Goal: Task Accomplishment & Management: Manage account settings

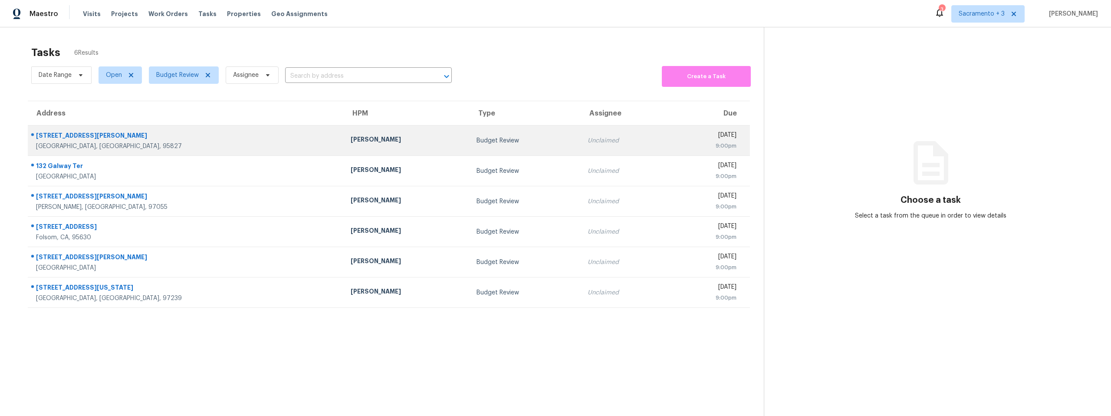
click at [82, 136] on div "[STREET_ADDRESS][PERSON_NAME]" at bounding box center [186, 136] width 301 height 11
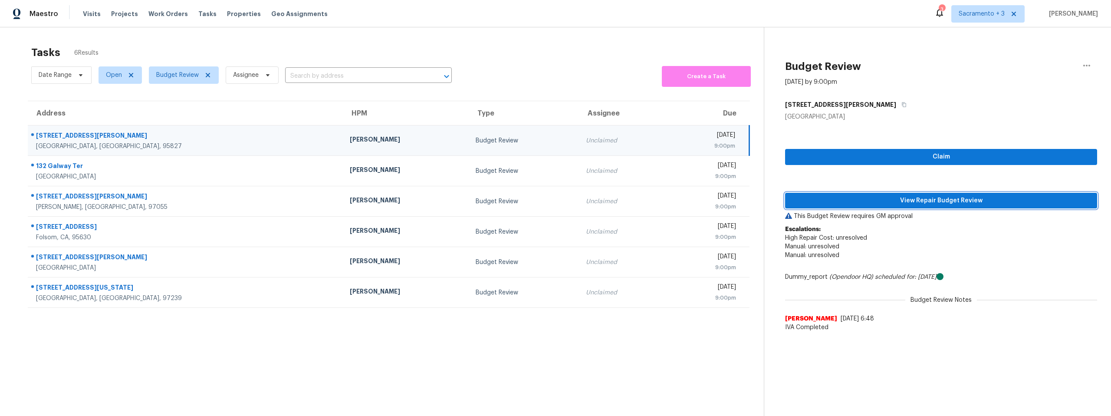
click at [958, 201] on span "View Repair Budget Review" at bounding box center [941, 200] width 298 height 11
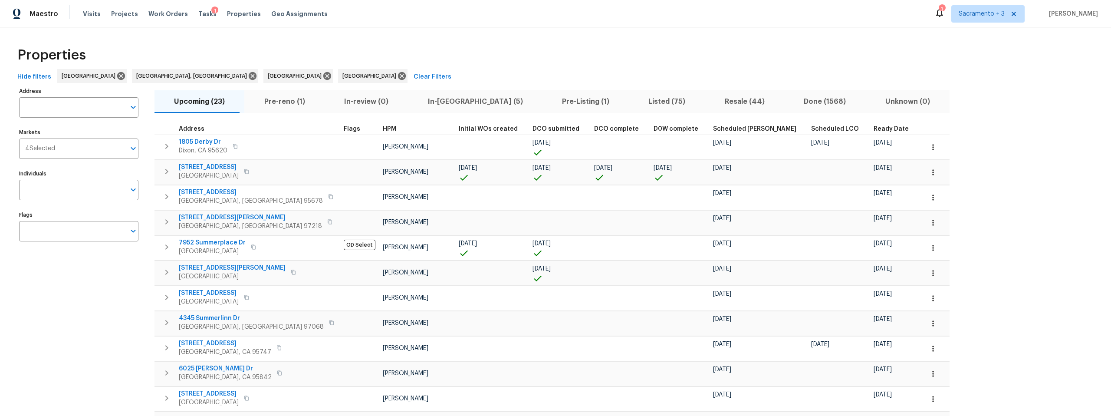
click at [275, 101] on span "Pre-reno (1)" at bounding box center [284, 101] width 69 height 12
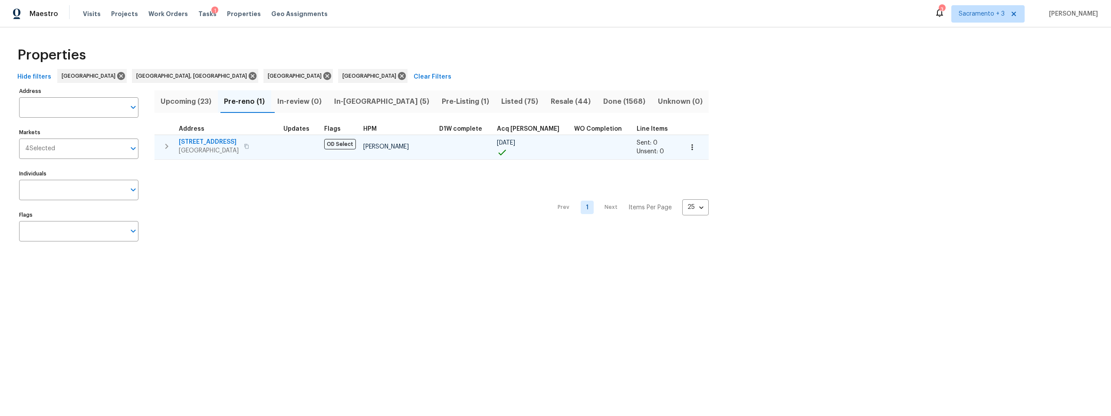
click at [199, 142] on span "[STREET_ADDRESS]" at bounding box center [209, 142] width 60 height 9
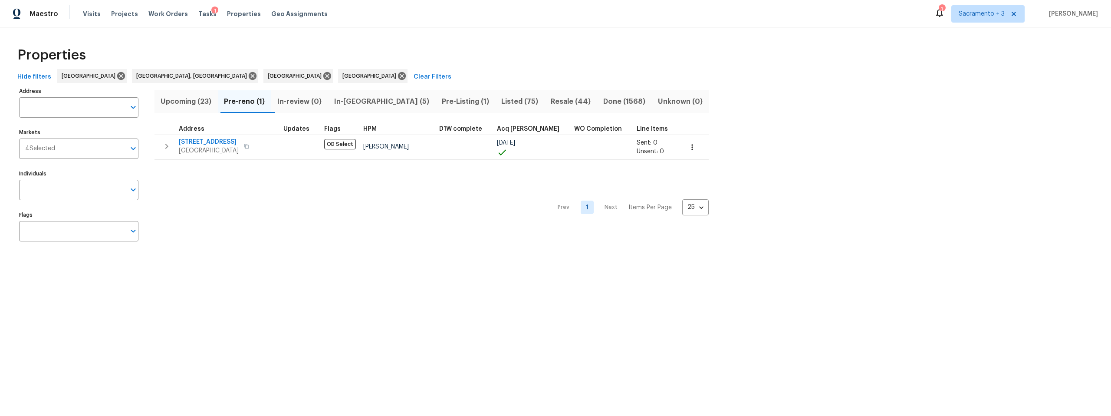
click at [291, 104] on span "In-review (0)" at bounding box center [299, 101] width 46 height 12
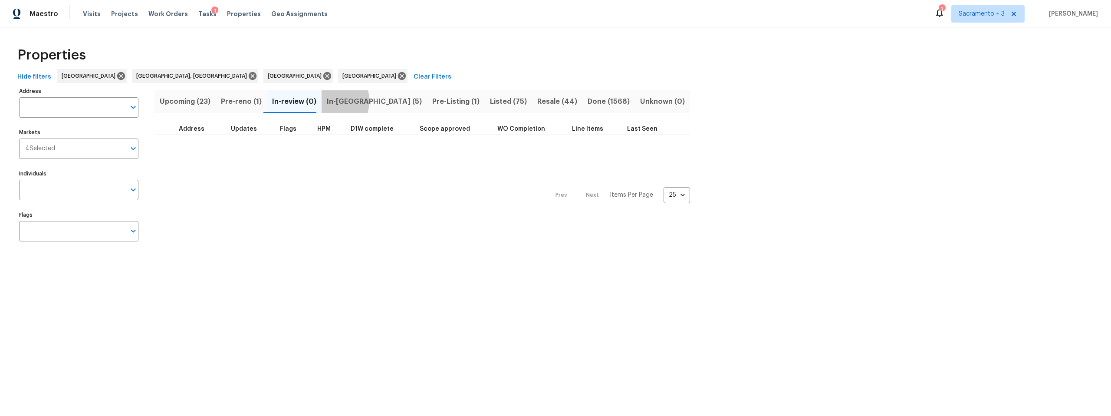
click at [327, 101] on span "In-reno (5)" at bounding box center [374, 101] width 95 height 12
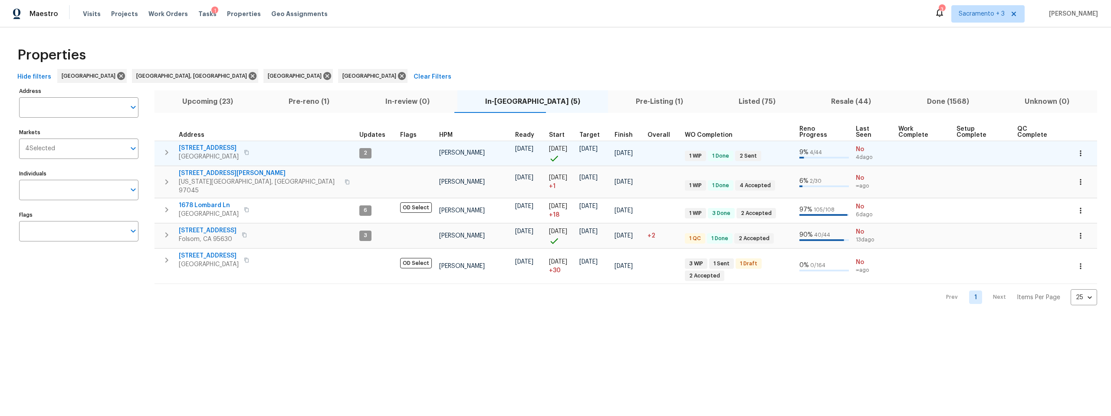
click at [190, 144] on span "4612 Silvies Way" at bounding box center [209, 148] width 60 height 9
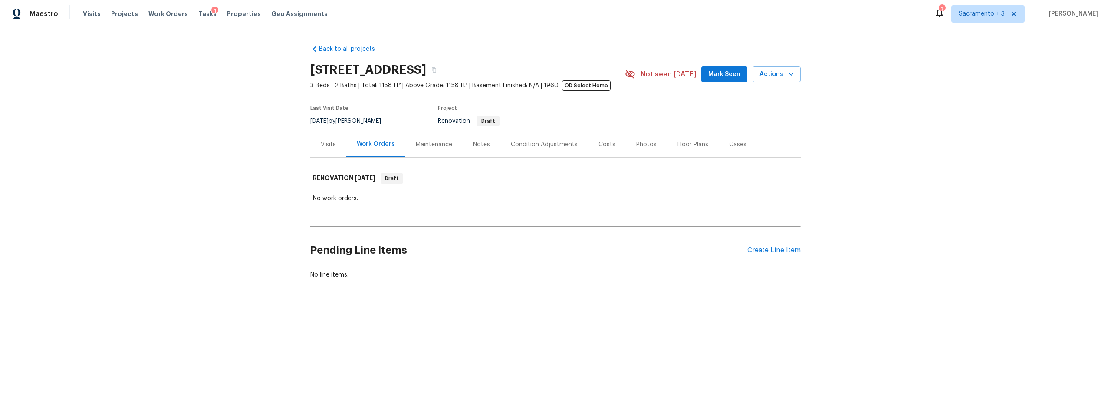
click at [329, 144] on div "Visits" at bounding box center [328, 144] width 15 height 9
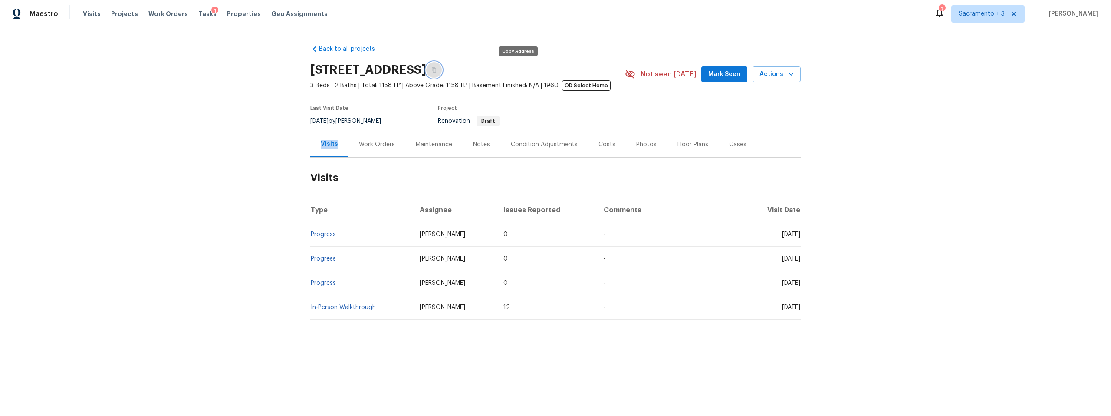
click at [437, 71] on icon "button" at bounding box center [433, 69] width 5 height 5
click at [473, 145] on div "Notes" at bounding box center [481, 144] width 17 height 9
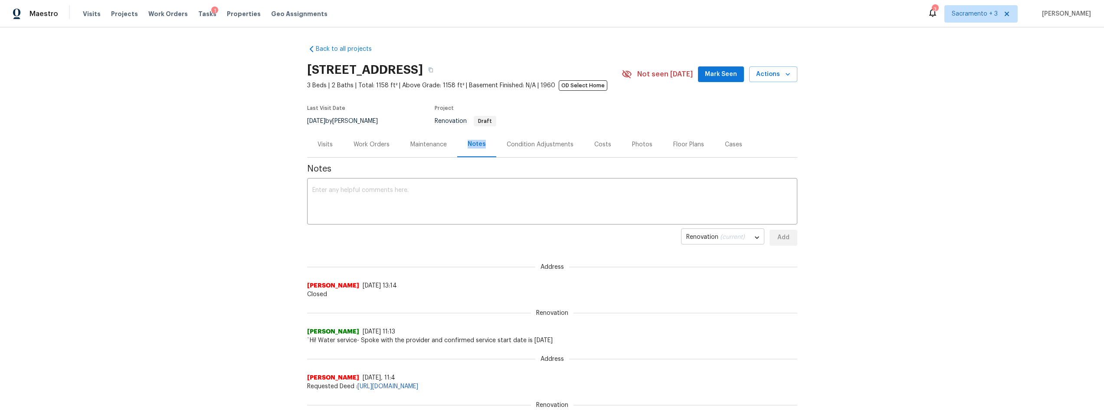
click at [697, 240] on body "Maestro Visits Projects Work Orders Tasks 1 Properties Geo Assignments 3 Sacram…" at bounding box center [552, 208] width 1104 height 416
click at [698, 236] on li "Renovation (current)" at bounding box center [719, 237] width 83 height 14
click at [397, 212] on textarea at bounding box center [552, 202] width 480 height 30
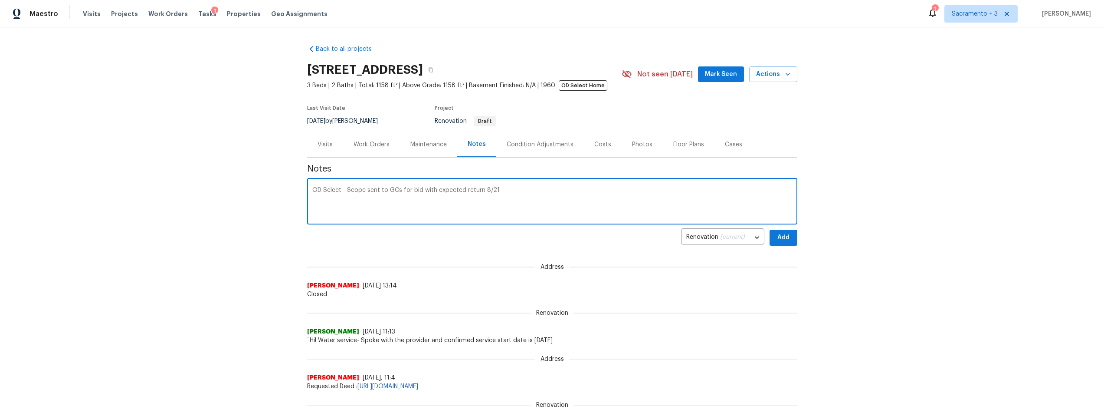
click at [312, 190] on textarea "OD Select - Scope sent to GCs for bid with expected return 8/21" at bounding box center [552, 202] width 480 height 30
click at [564, 191] on textarea "Property Update - OD Select - Scope sent to GCs for bid with expected return 8/…" at bounding box center [552, 202] width 480 height 30
type textarea "Property Update - OD Select - Scope sent to GCs for bid with expected return 8/…"
click at [789, 238] on button "Add" at bounding box center [784, 238] width 28 height 16
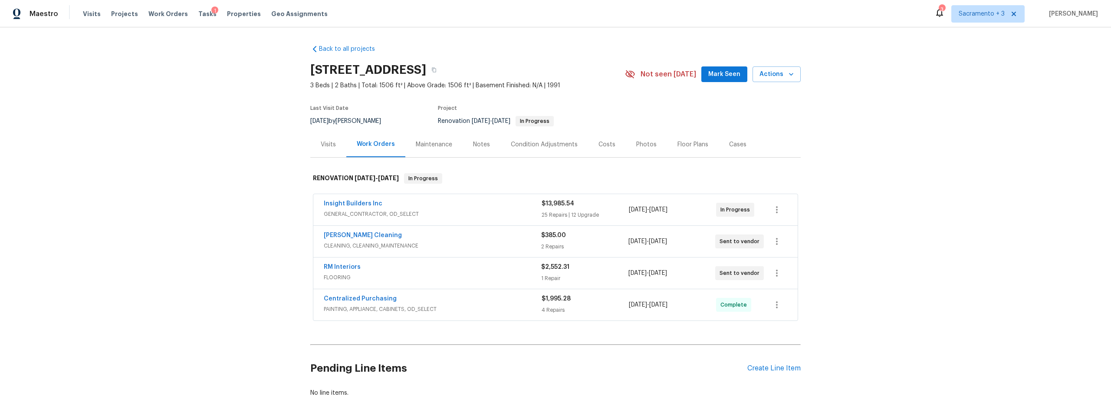
click at [607, 137] on div "Costs" at bounding box center [607, 144] width 38 height 26
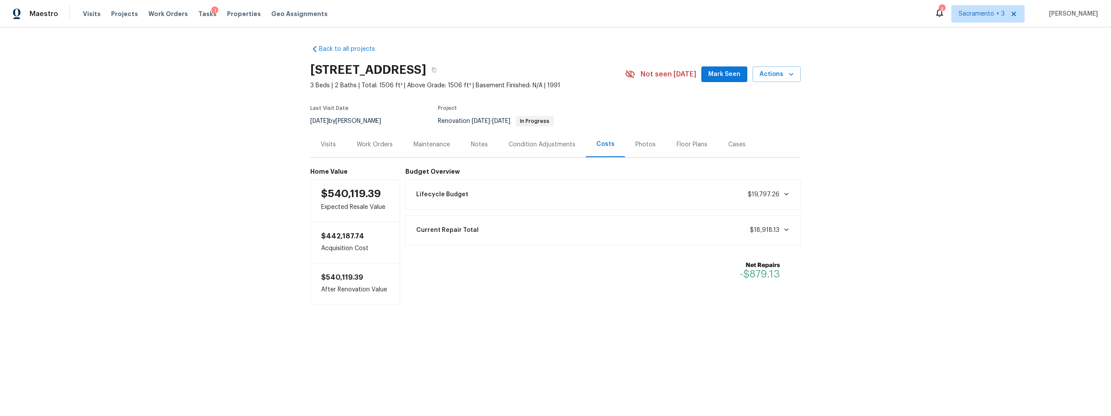
click at [450, 197] on span "Lifecycle Budget" at bounding box center [442, 194] width 52 height 9
click at [471, 144] on div "Notes" at bounding box center [479, 144] width 17 height 9
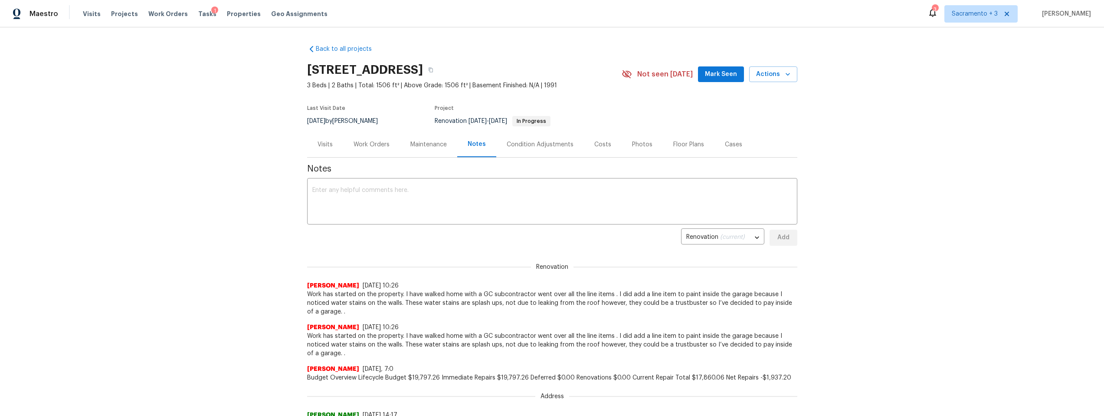
click at [595, 147] on div "Costs" at bounding box center [603, 144] width 17 height 9
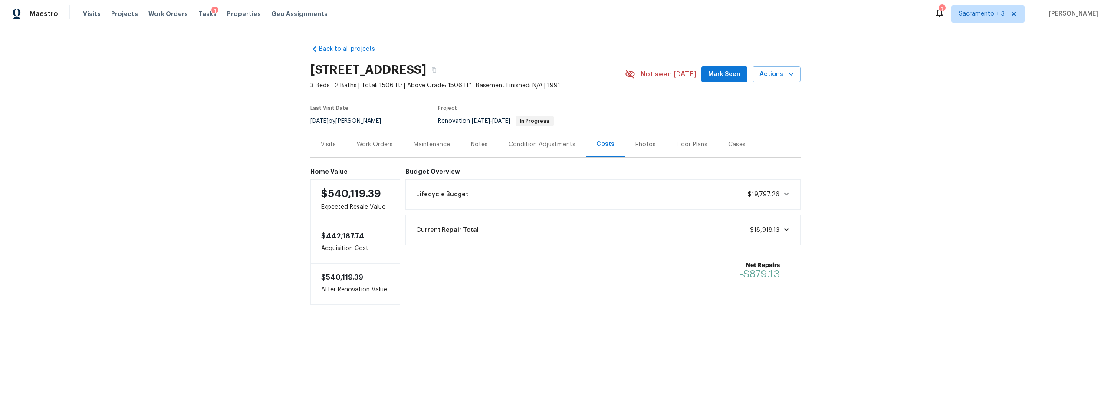
click at [375, 145] on div "Work Orders" at bounding box center [375, 144] width 36 height 9
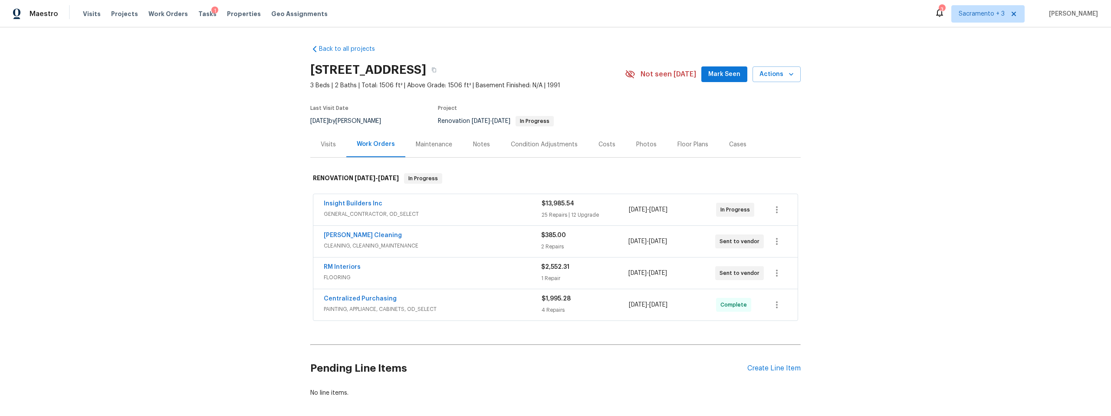
click at [578, 213] on div "25 Repairs | 12 Upgrade" at bounding box center [585, 214] width 87 height 9
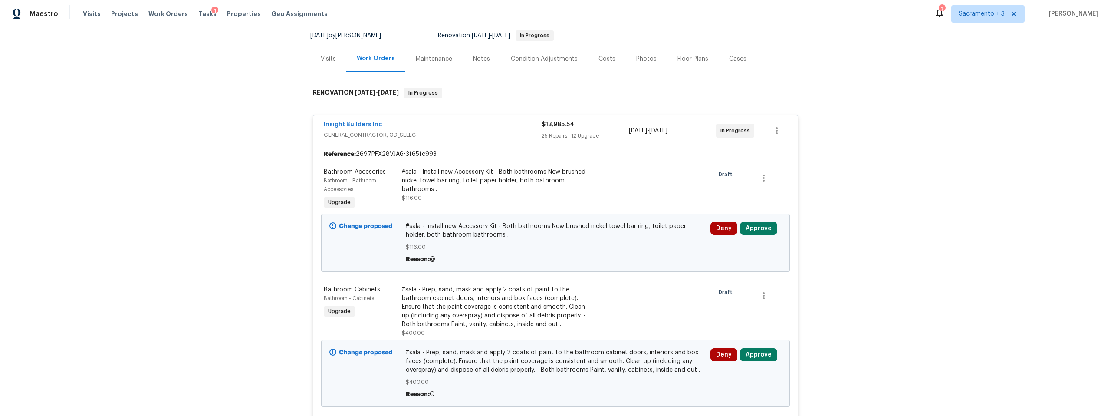
scroll to position [86, 0]
click at [754, 228] on button "Approve" at bounding box center [758, 227] width 37 height 13
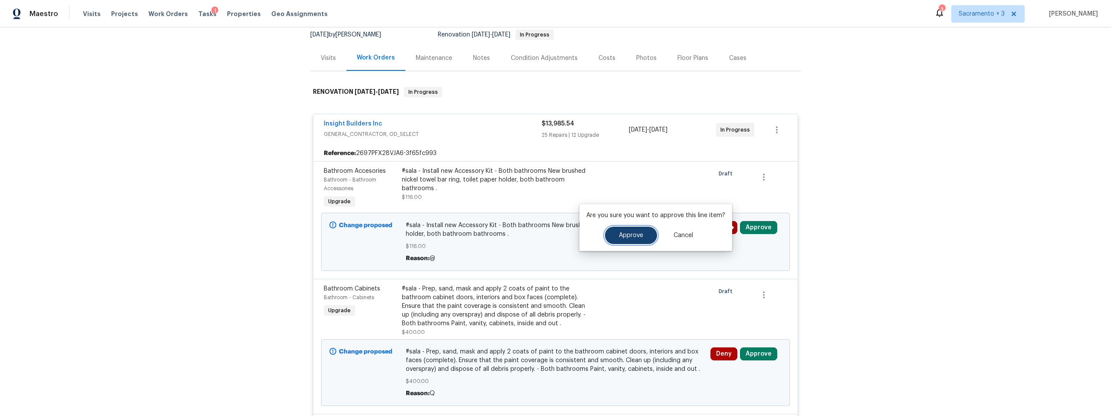
click at [641, 236] on span "Approve" at bounding box center [631, 235] width 24 height 7
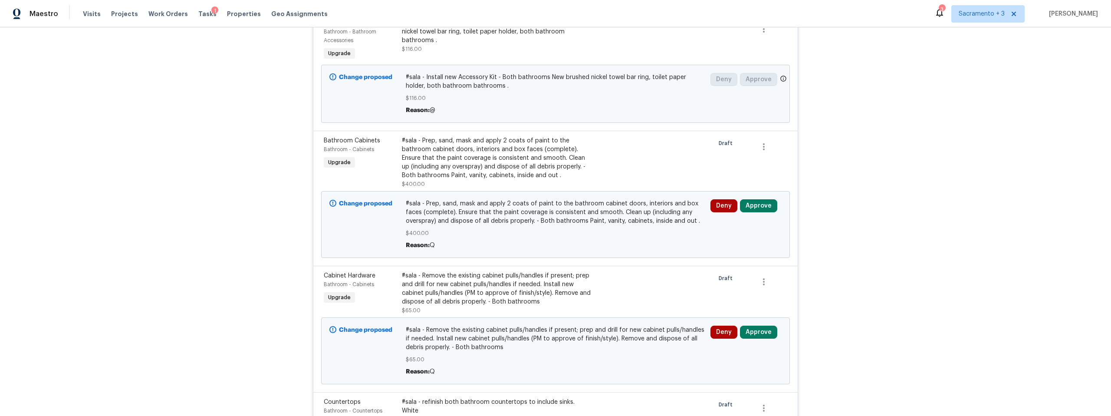
scroll to position [291, 0]
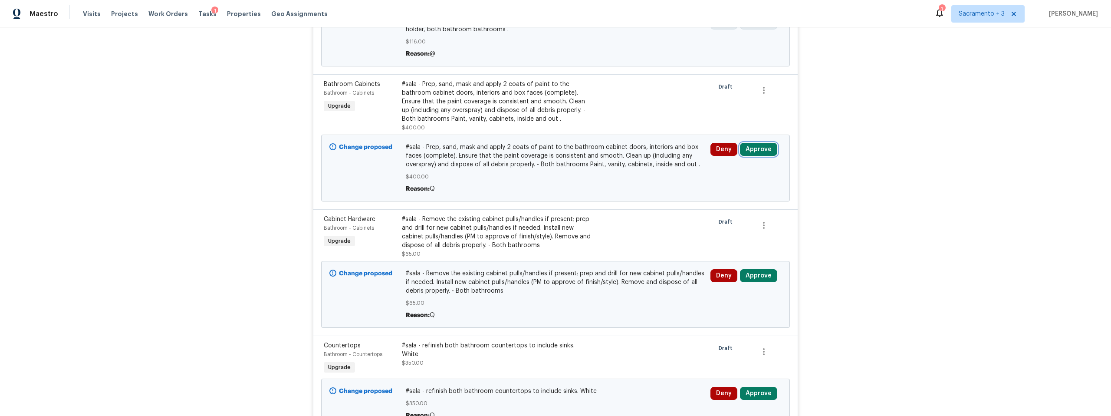
click at [753, 151] on button "Approve" at bounding box center [758, 149] width 37 height 13
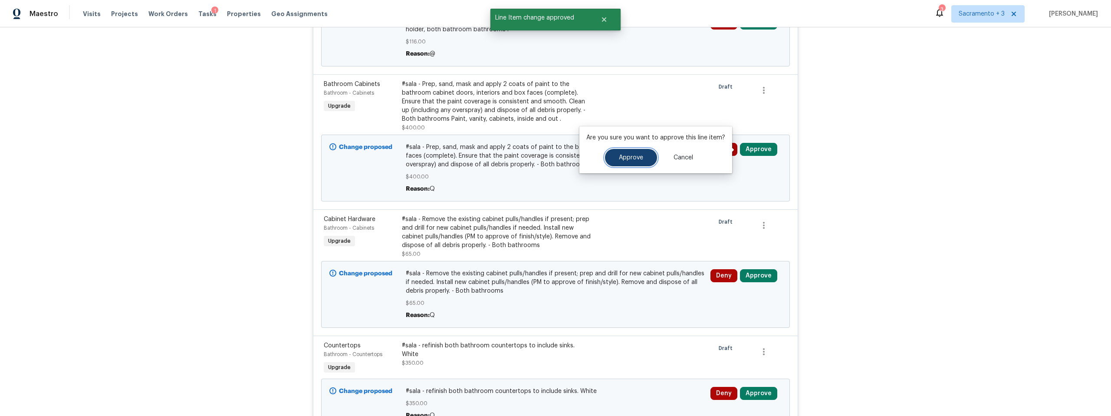
click at [624, 159] on span "Approve" at bounding box center [631, 157] width 24 height 7
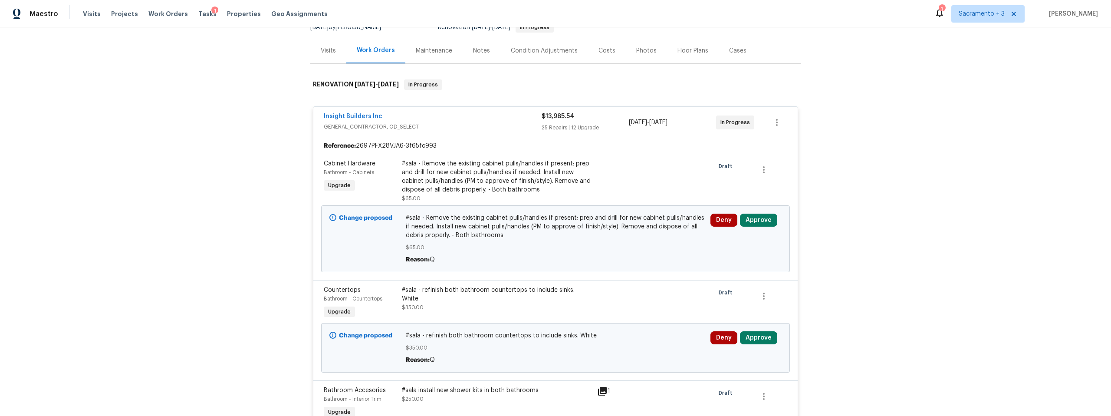
scroll to position [94, 0]
click at [748, 222] on button "Approve" at bounding box center [758, 219] width 37 height 13
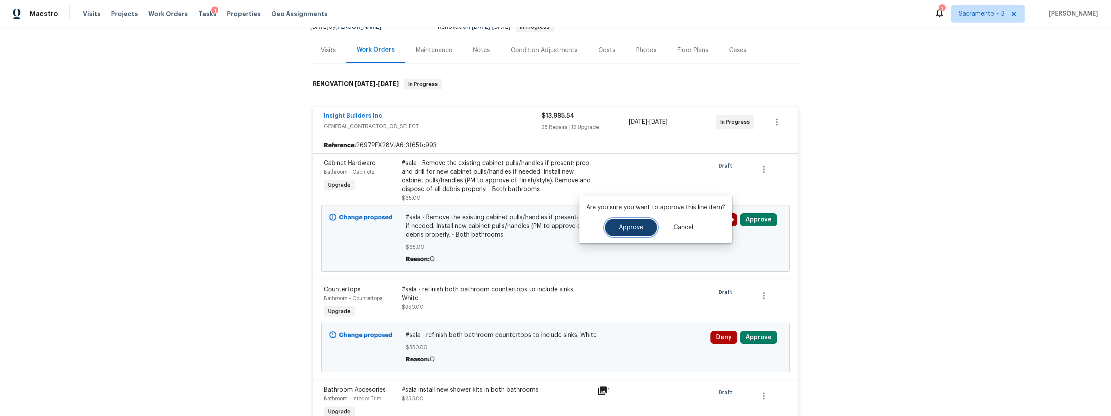
click at [638, 228] on span "Approve" at bounding box center [631, 227] width 24 height 7
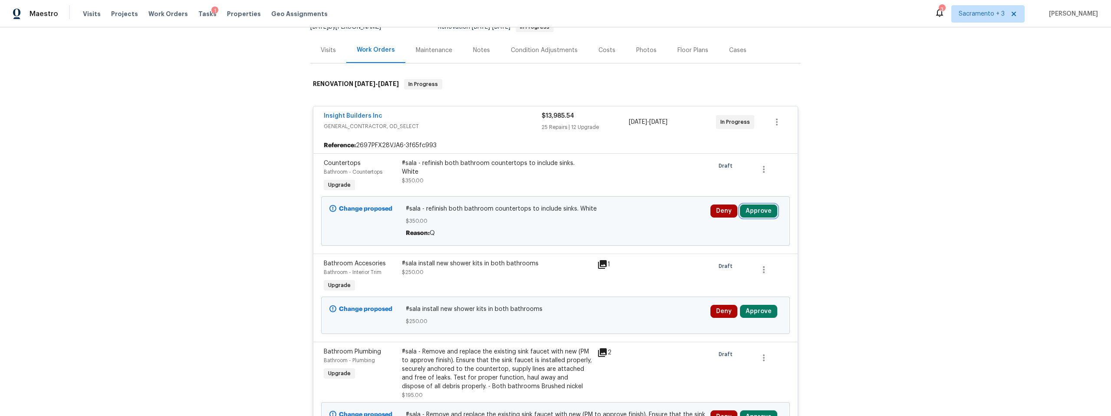
click at [756, 212] on button "Approve" at bounding box center [758, 210] width 37 height 13
click at [626, 225] on button "Approve" at bounding box center [631, 218] width 52 height 17
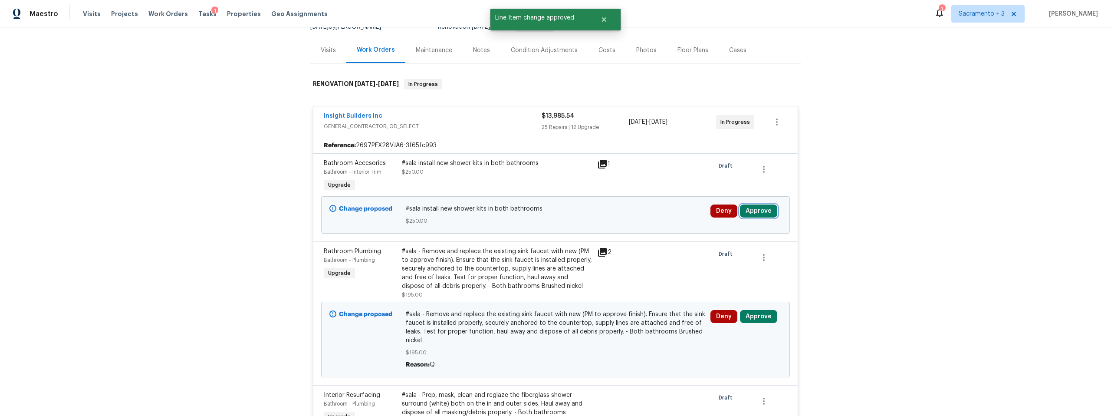
click at [748, 212] on button "Approve" at bounding box center [758, 210] width 37 height 13
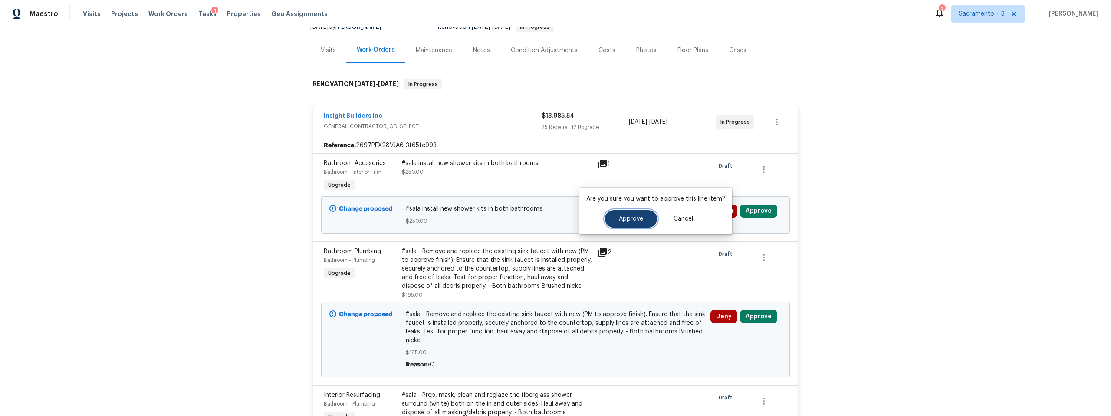
click at [638, 222] on button "Approve" at bounding box center [631, 218] width 52 height 17
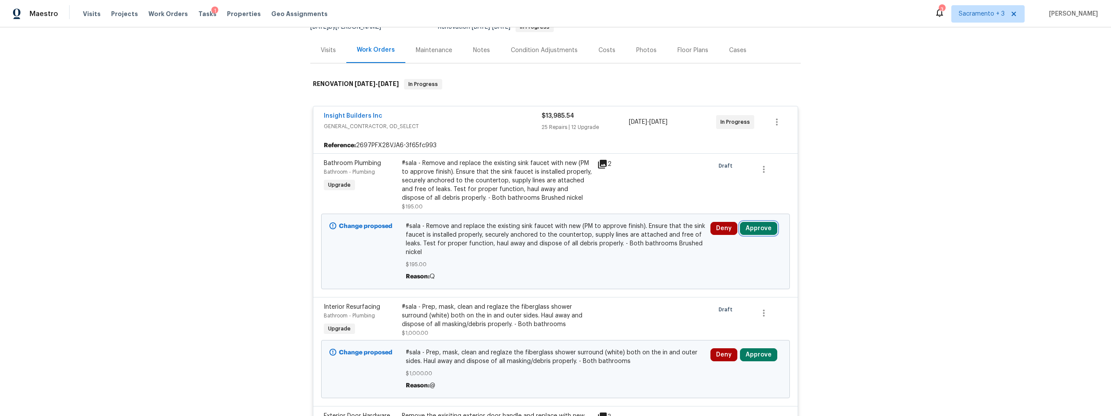
click at [753, 229] on button "Approve" at bounding box center [758, 228] width 37 height 13
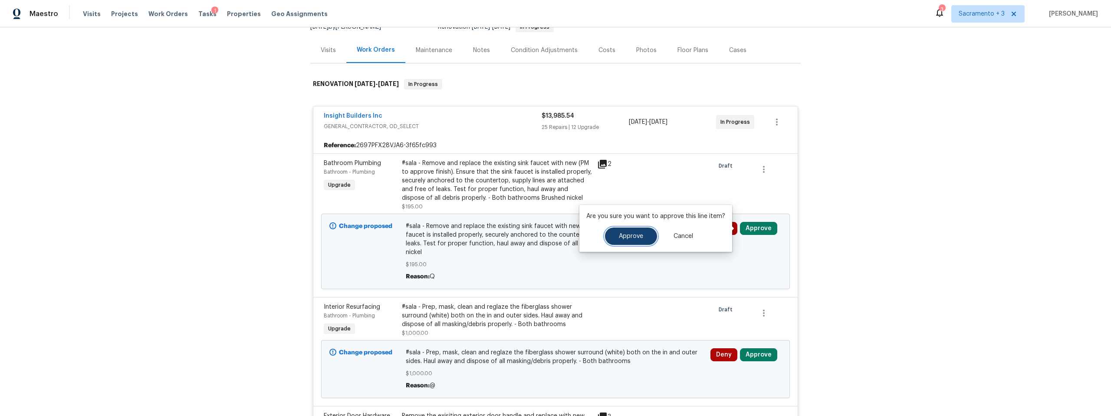
click at [628, 240] on button "Approve" at bounding box center [631, 235] width 52 height 17
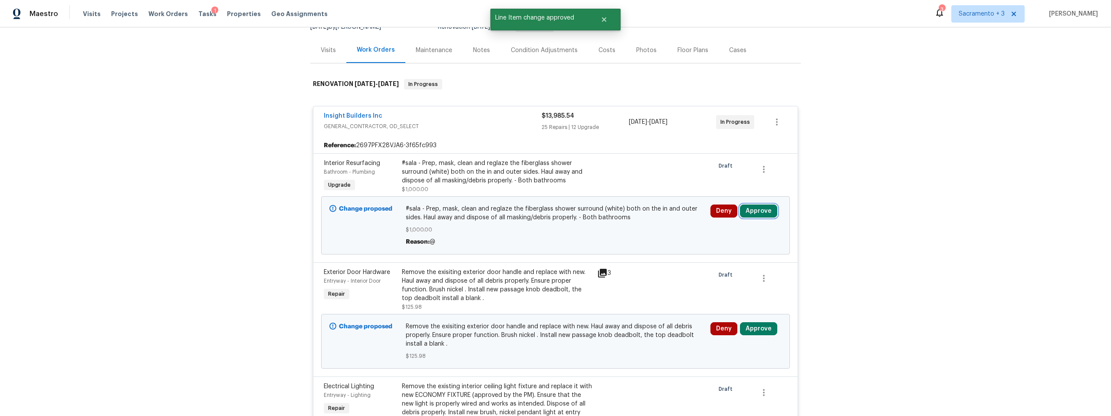
click at [757, 208] on button "Approve" at bounding box center [758, 210] width 37 height 13
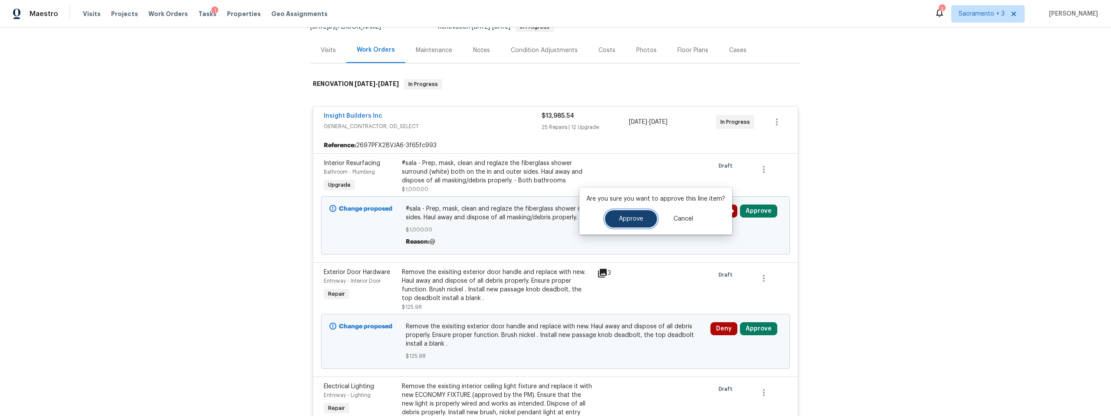
click at [646, 216] on button "Approve" at bounding box center [631, 218] width 52 height 17
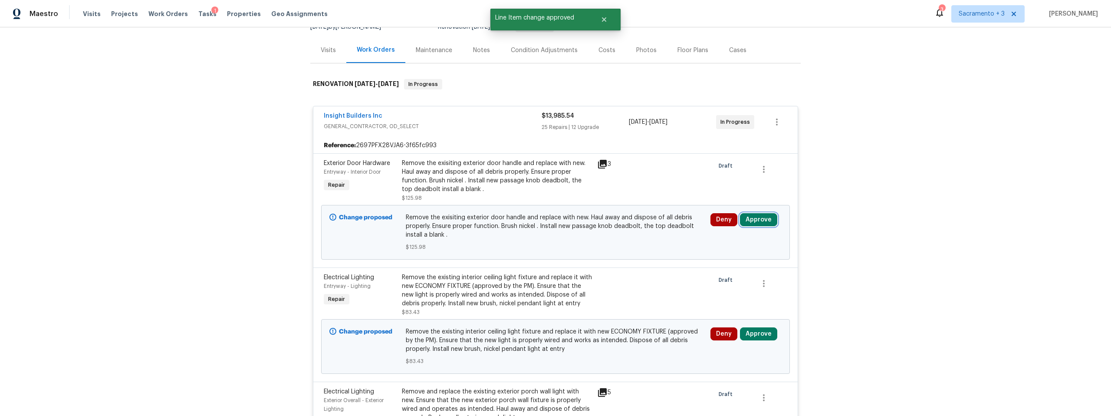
click at [760, 218] on button "Approve" at bounding box center [758, 219] width 37 height 13
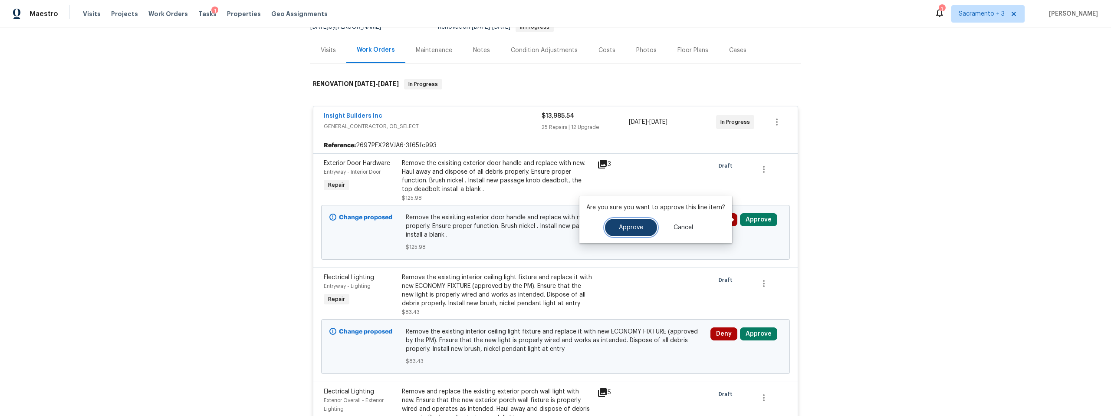
click at [644, 230] on button "Approve" at bounding box center [631, 227] width 52 height 17
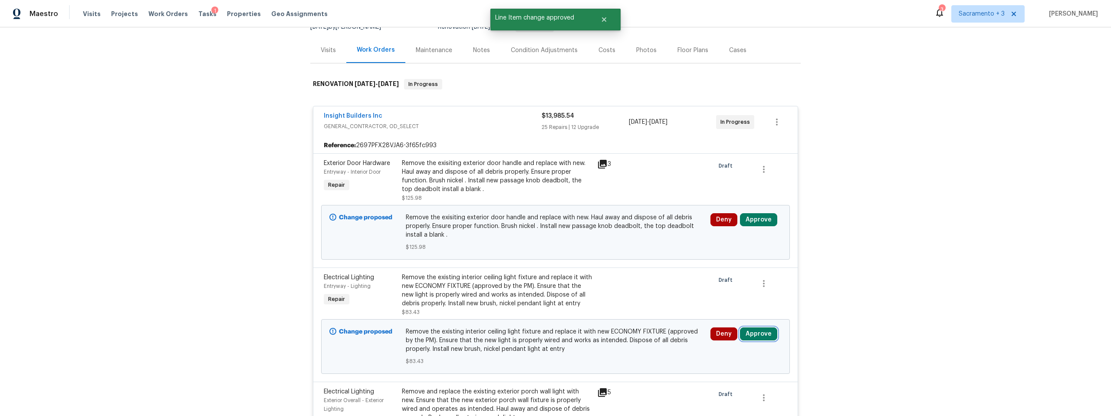
click at [751, 335] on button "Approve" at bounding box center [758, 333] width 37 height 13
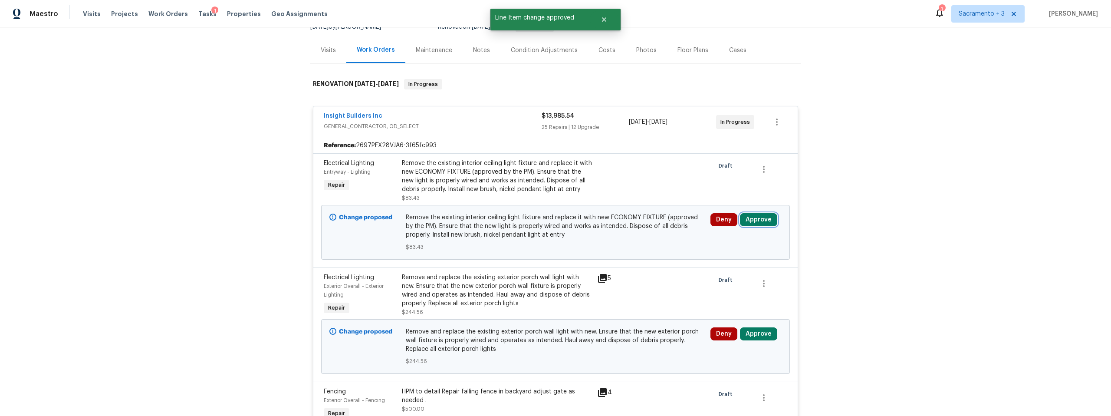
click at [756, 219] on button "Approve" at bounding box center [758, 219] width 37 height 13
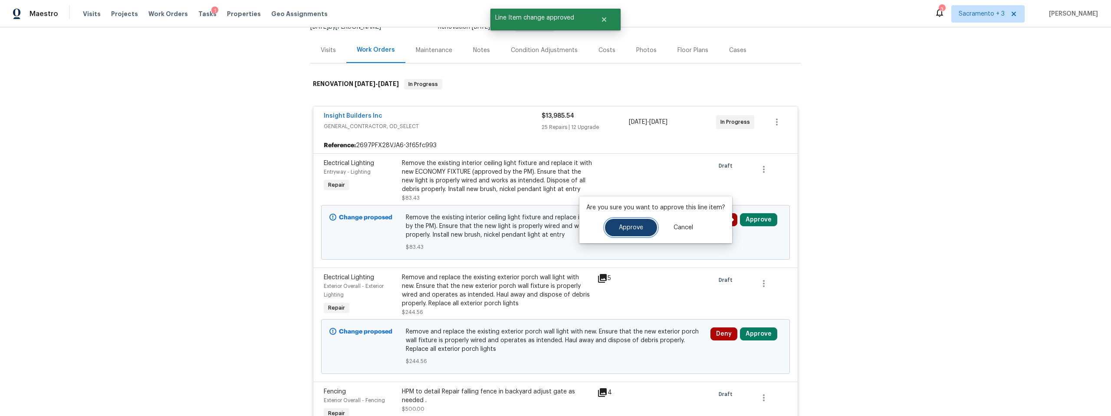
click at [619, 227] on span "Approve" at bounding box center [631, 227] width 24 height 7
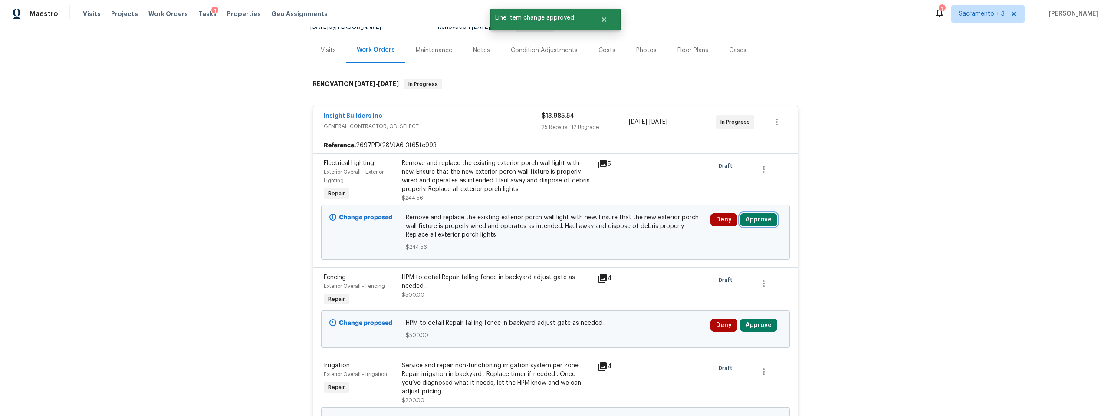
click at [757, 220] on button "Approve" at bounding box center [758, 219] width 37 height 13
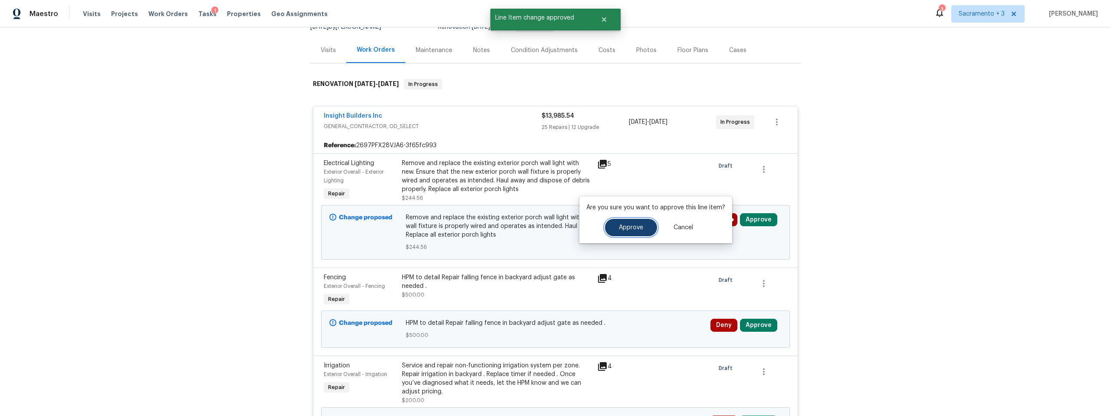
click at [621, 227] on span "Approve" at bounding box center [631, 227] width 24 height 7
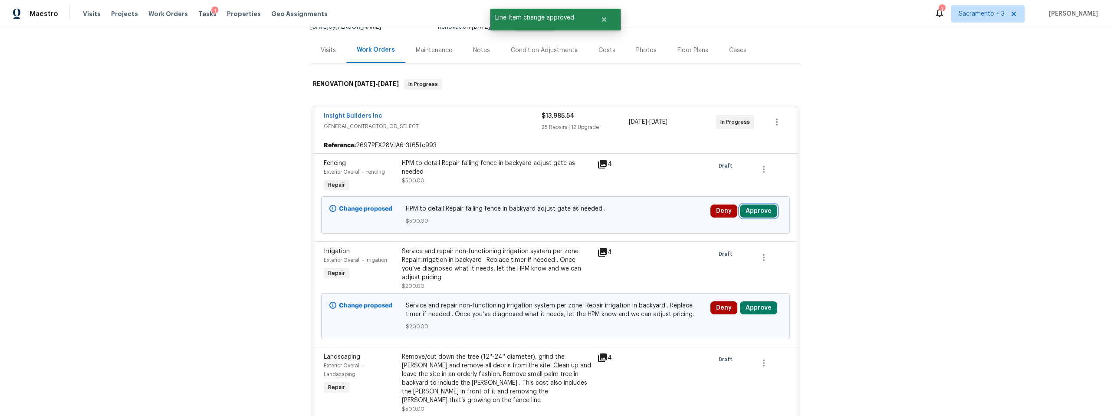
click at [754, 208] on button "Approve" at bounding box center [758, 210] width 37 height 13
click at [619, 217] on span "Approve" at bounding box center [631, 219] width 24 height 7
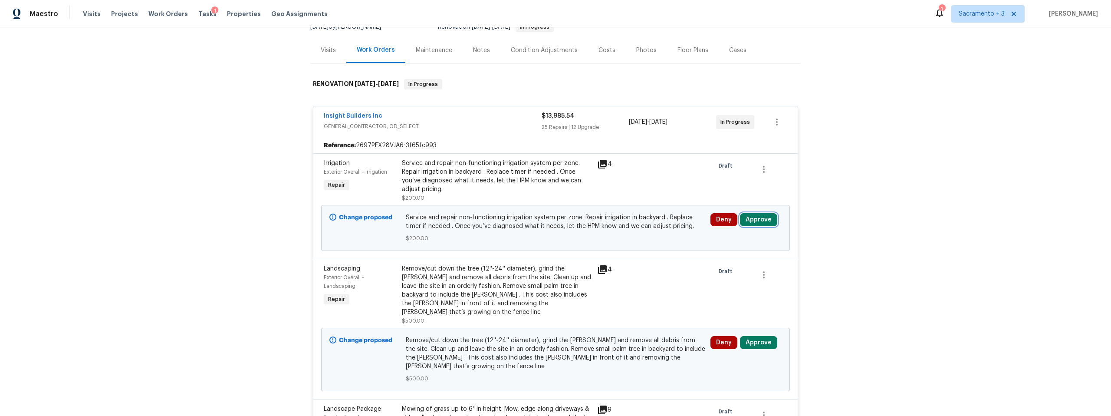
click at [762, 219] on button "Approve" at bounding box center [758, 219] width 37 height 13
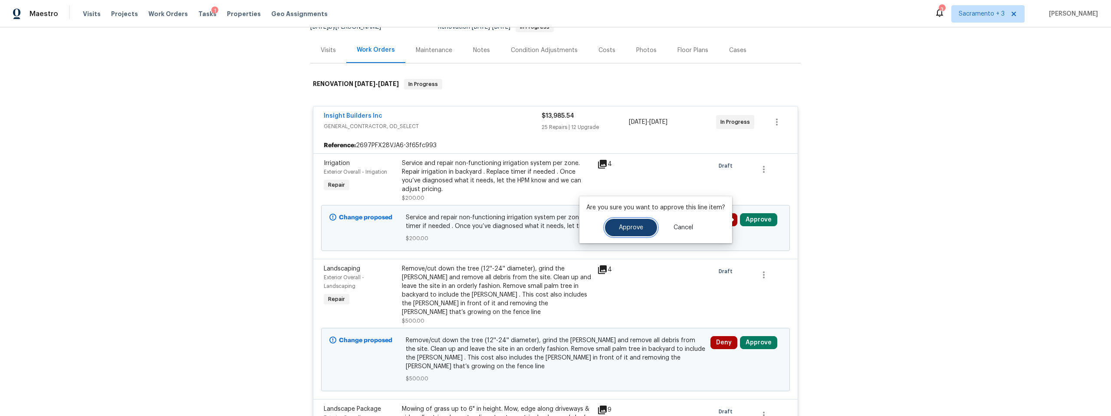
click at [613, 230] on button "Approve" at bounding box center [631, 227] width 52 height 17
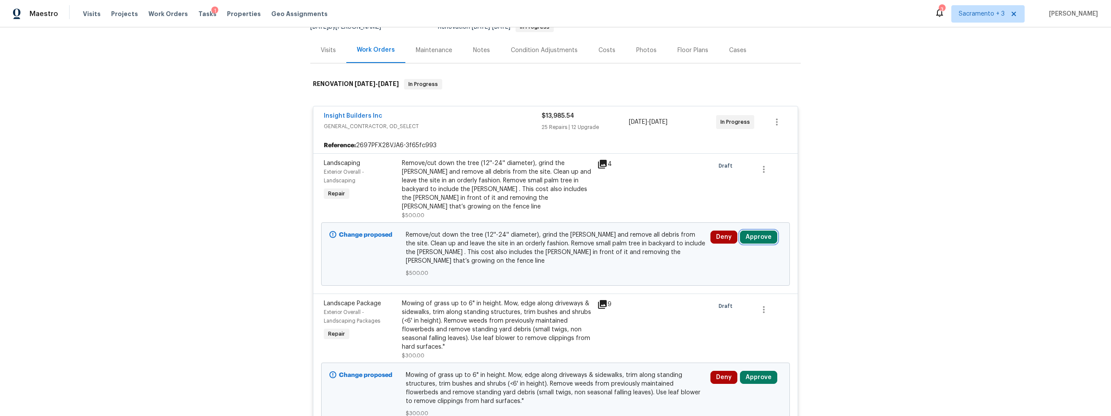
click at [756, 232] on button "Approve" at bounding box center [758, 236] width 37 height 13
click at [629, 234] on span "Approve" at bounding box center [631, 236] width 24 height 7
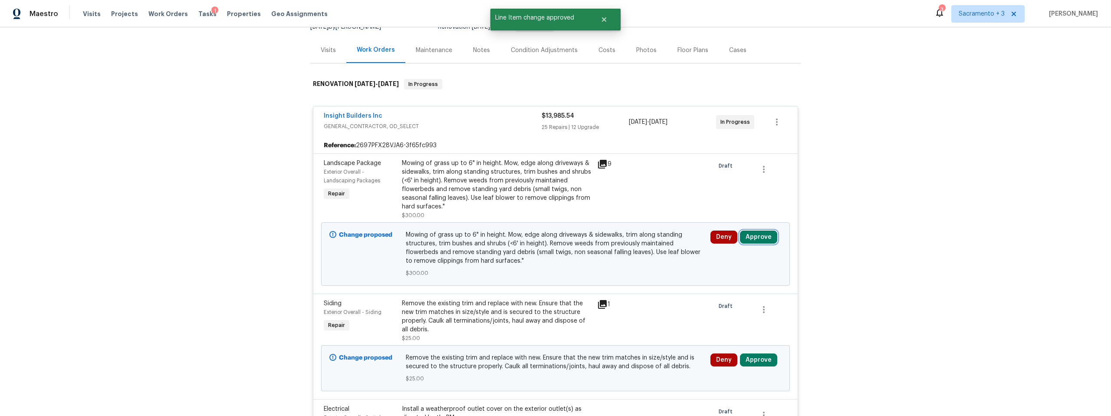
click at [756, 238] on button "Approve" at bounding box center [758, 236] width 37 height 13
click at [641, 243] on button "Approve" at bounding box center [631, 244] width 52 height 17
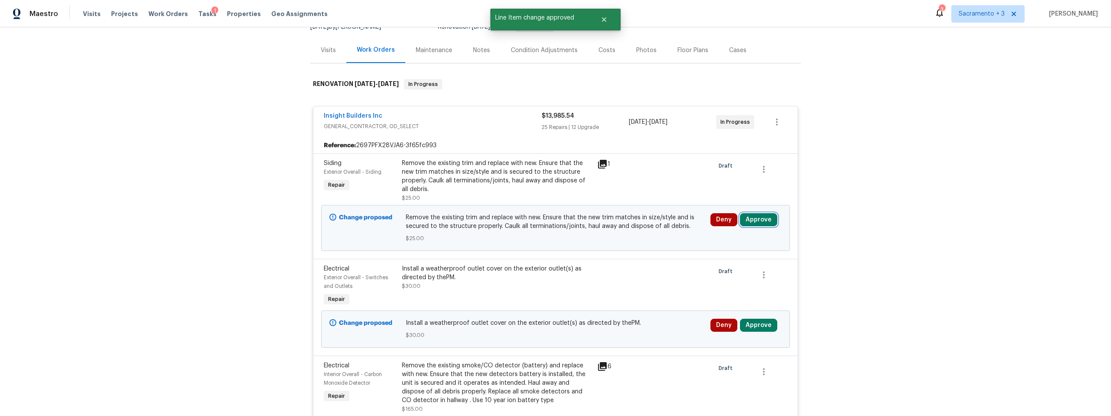
click at [753, 214] on button "Approve" at bounding box center [758, 219] width 37 height 13
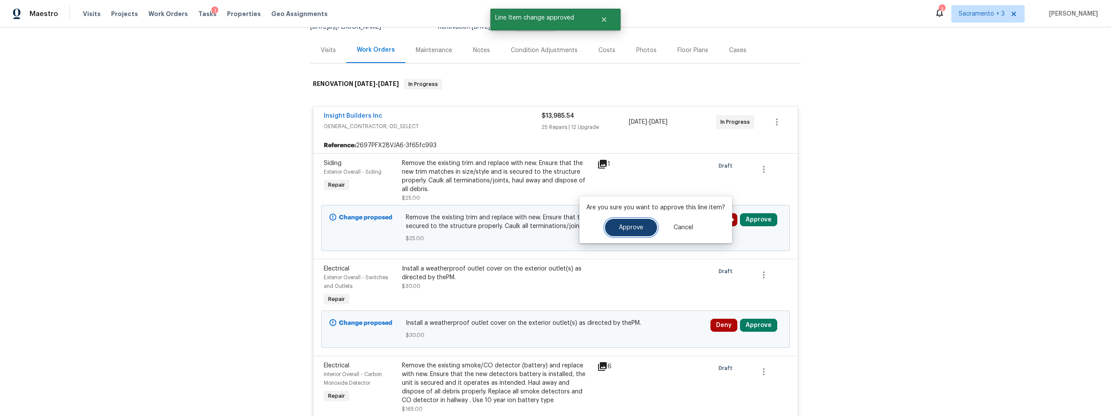
click at [617, 222] on button "Approve" at bounding box center [631, 227] width 52 height 17
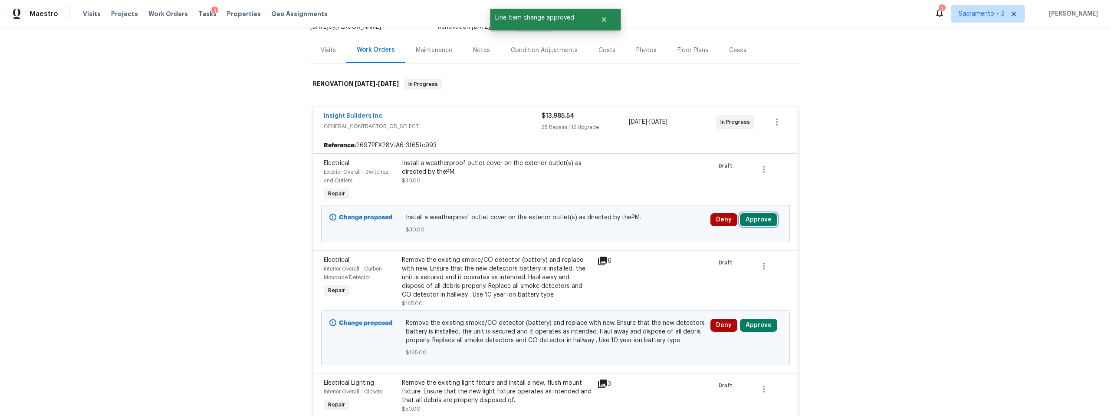
click at [749, 220] on button "Approve" at bounding box center [758, 219] width 37 height 13
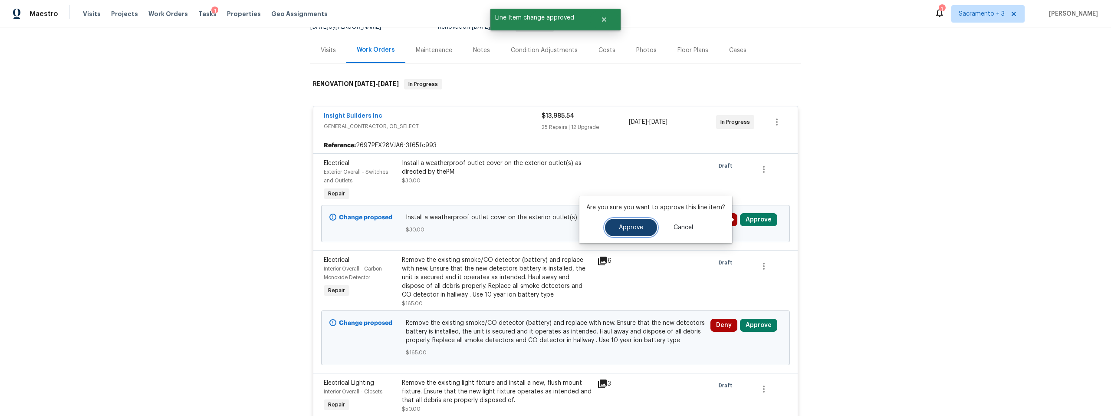
click at [635, 230] on span "Approve" at bounding box center [631, 227] width 24 height 7
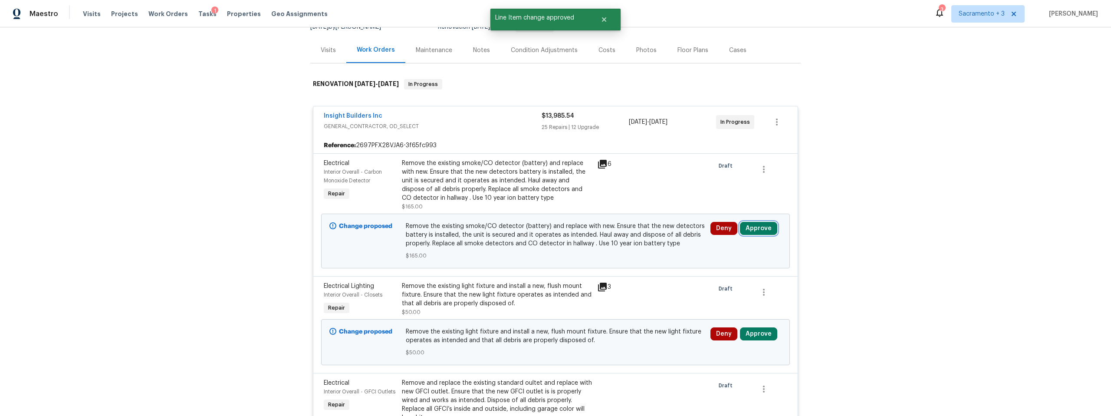
click at [750, 229] on button "Approve" at bounding box center [758, 228] width 37 height 13
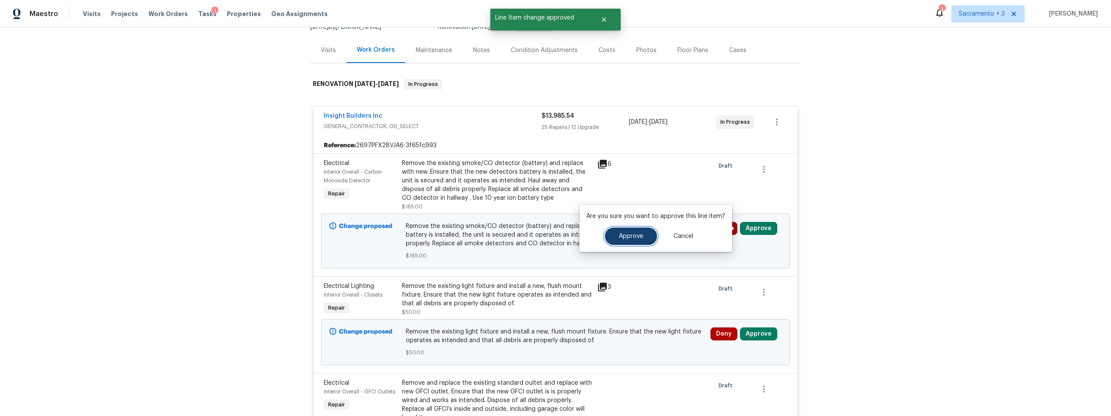
click at [640, 243] on button "Approve" at bounding box center [631, 235] width 52 height 17
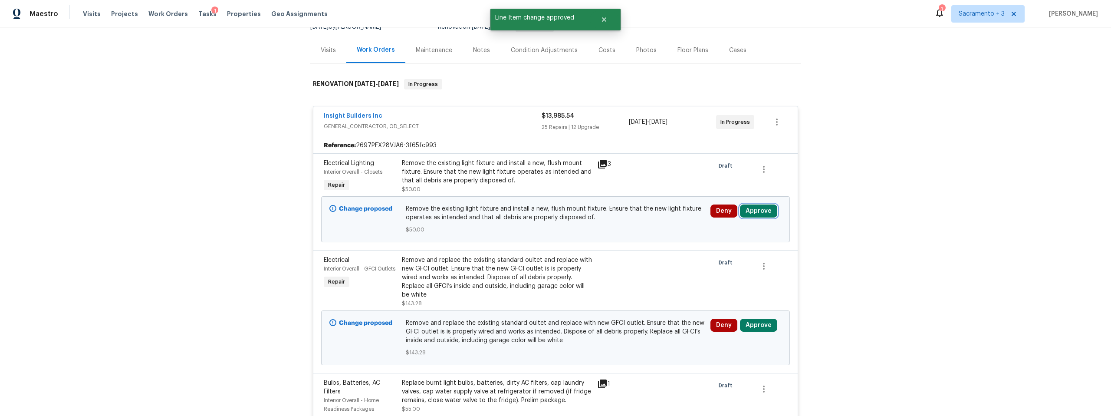
click at [756, 207] on button "Approve" at bounding box center [758, 210] width 37 height 13
click at [619, 220] on span "Approve" at bounding box center [631, 219] width 24 height 7
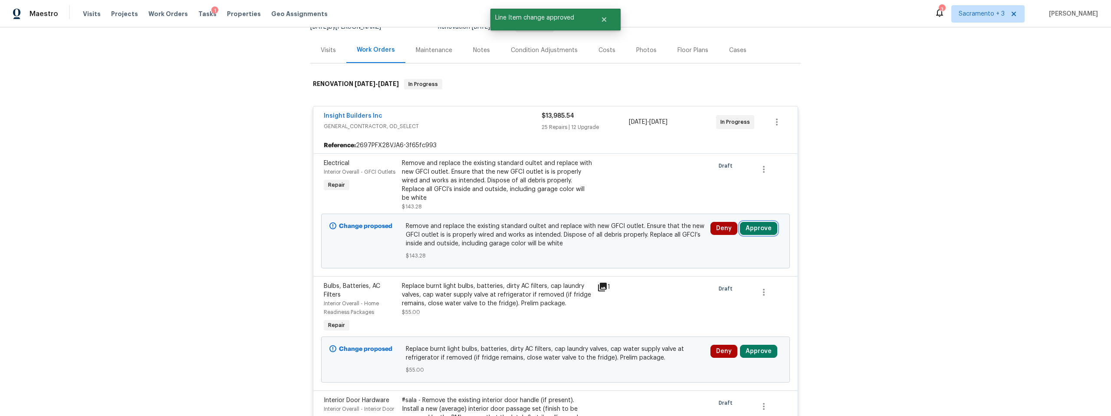
click at [749, 227] on button "Approve" at bounding box center [758, 228] width 37 height 13
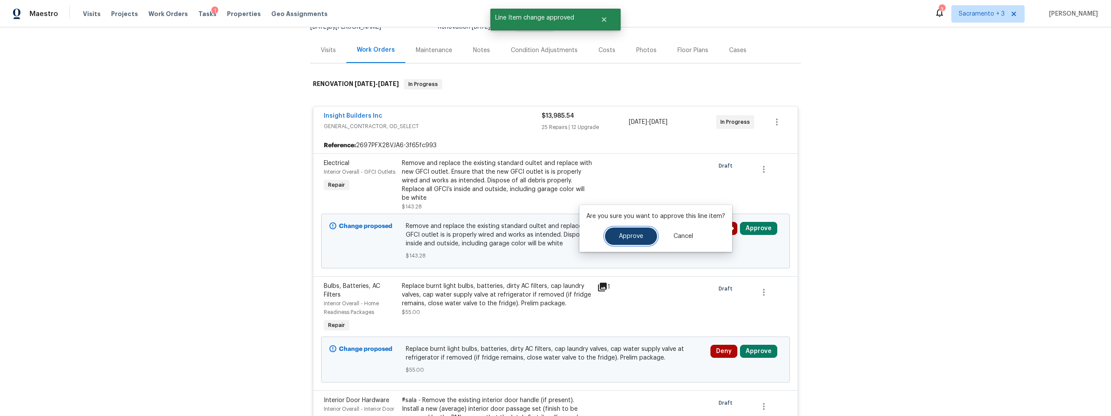
click at [633, 234] on span "Approve" at bounding box center [631, 236] width 24 height 7
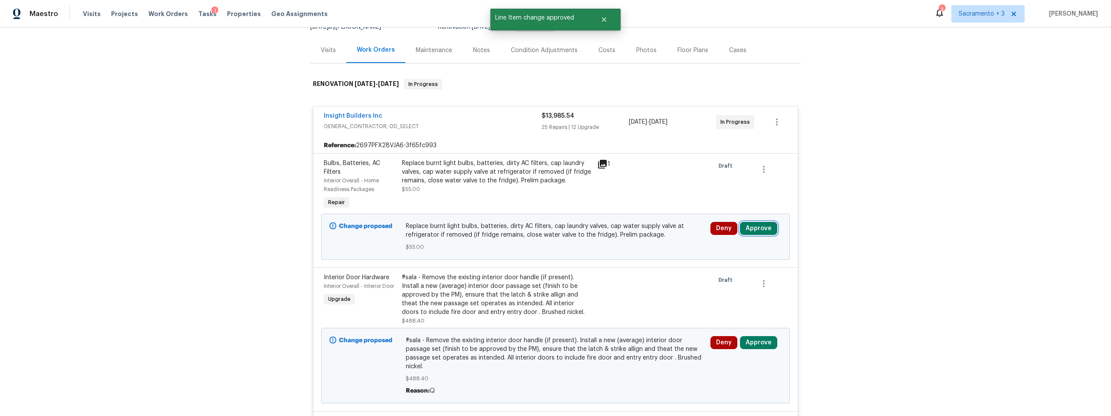
click at [746, 231] on button "Approve" at bounding box center [758, 228] width 37 height 13
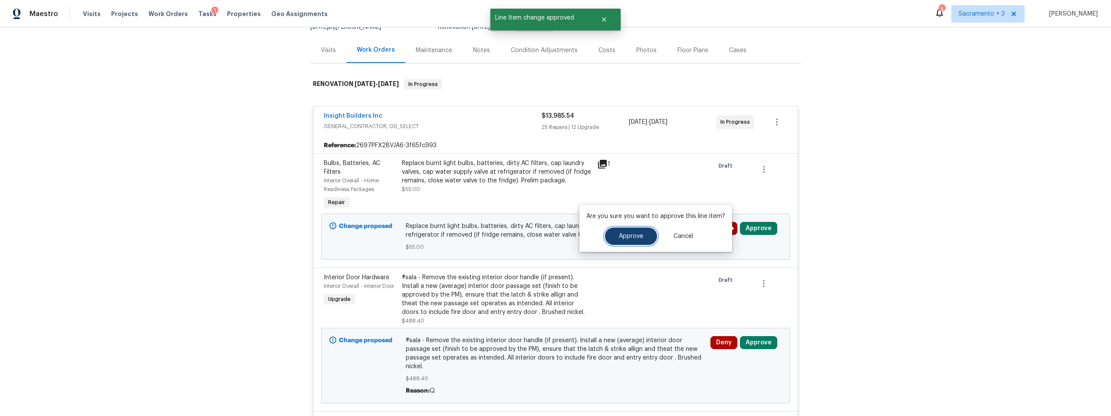
click at [619, 234] on span "Approve" at bounding box center [631, 236] width 24 height 7
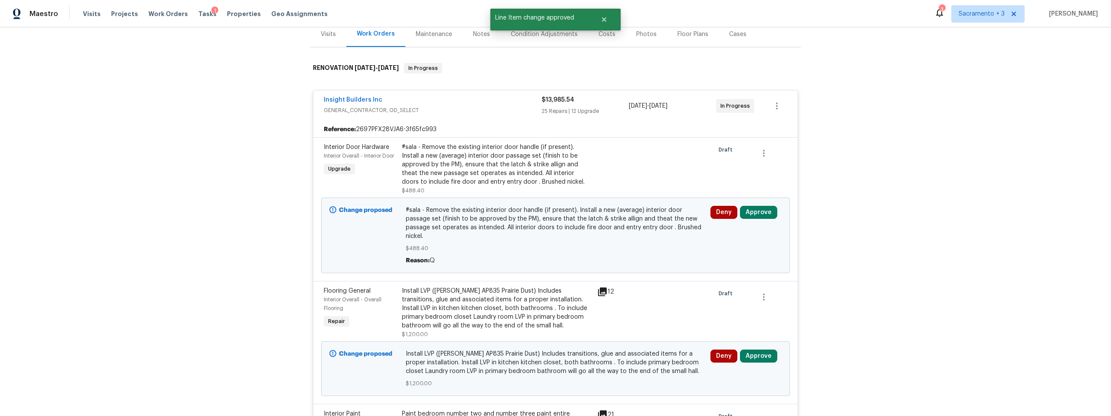
scroll to position [118, 0]
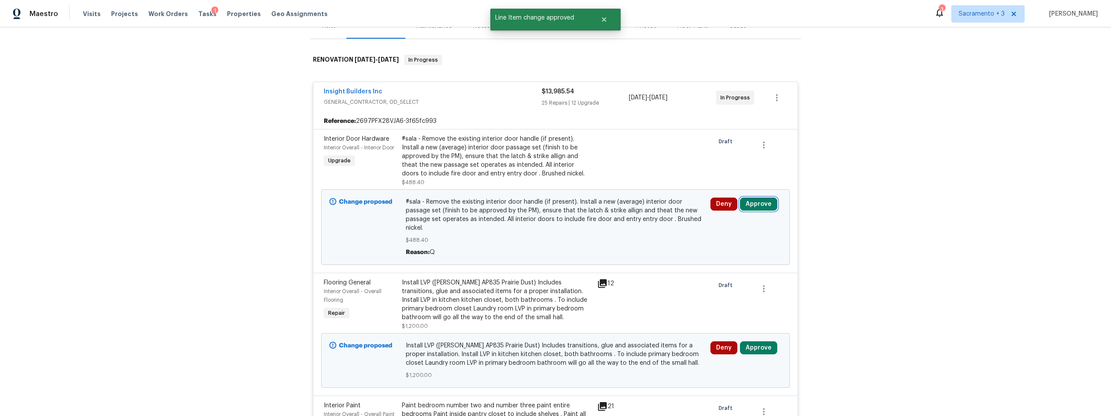
click at [757, 202] on button "Approve" at bounding box center [758, 203] width 37 height 13
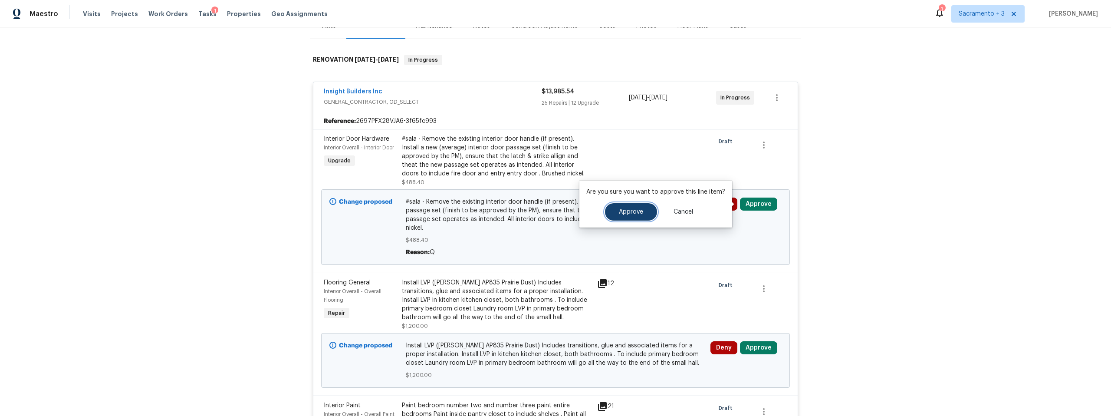
click at [619, 213] on span "Approve" at bounding box center [631, 212] width 24 height 7
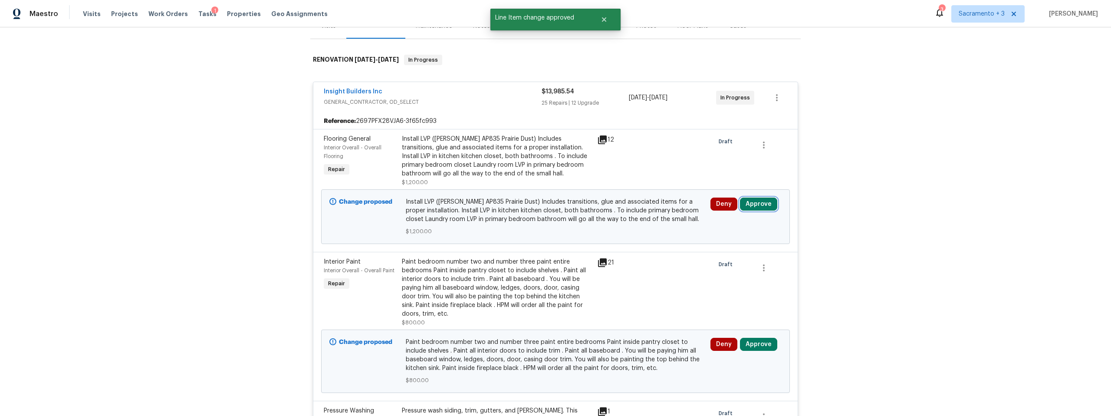
click at [759, 205] on button "Approve" at bounding box center [758, 203] width 37 height 13
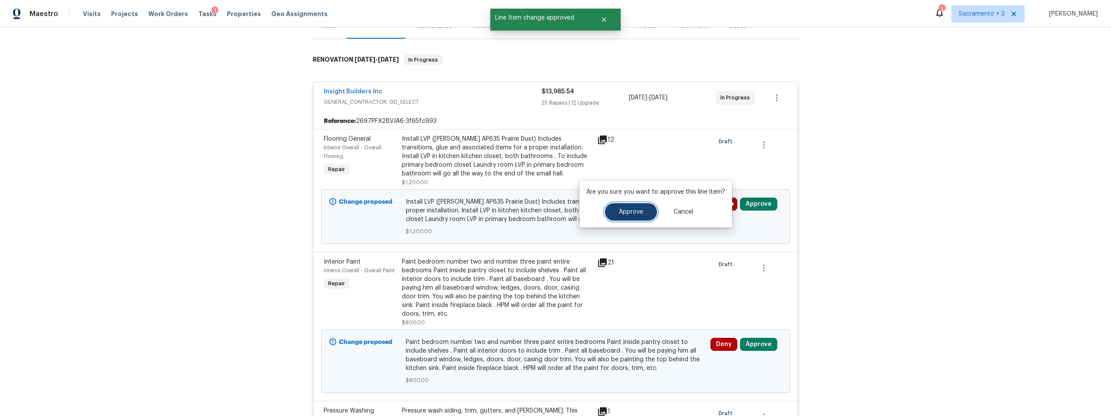
click at [644, 210] on button "Approve" at bounding box center [631, 211] width 52 height 17
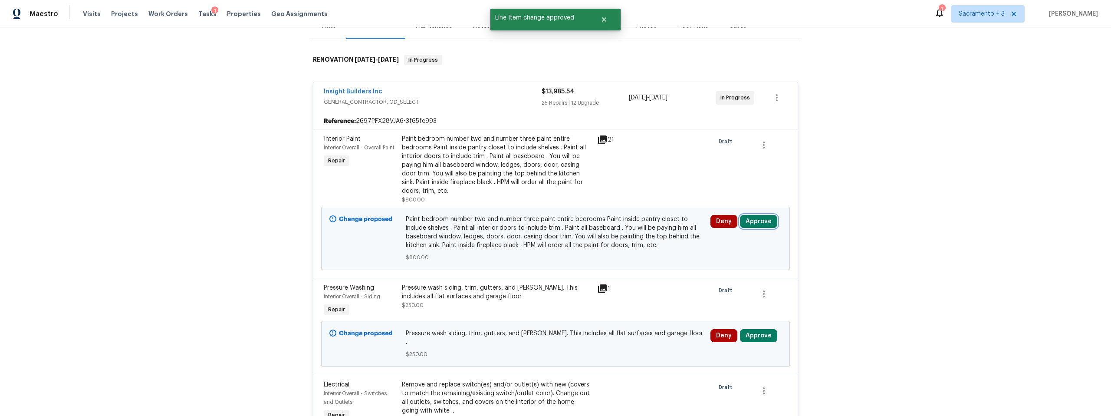
click at [756, 218] on button "Approve" at bounding box center [758, 221] width 37 height 13
click at [622, 226] on span "Approve" at bounding box center [631, 229] width 24 height 7
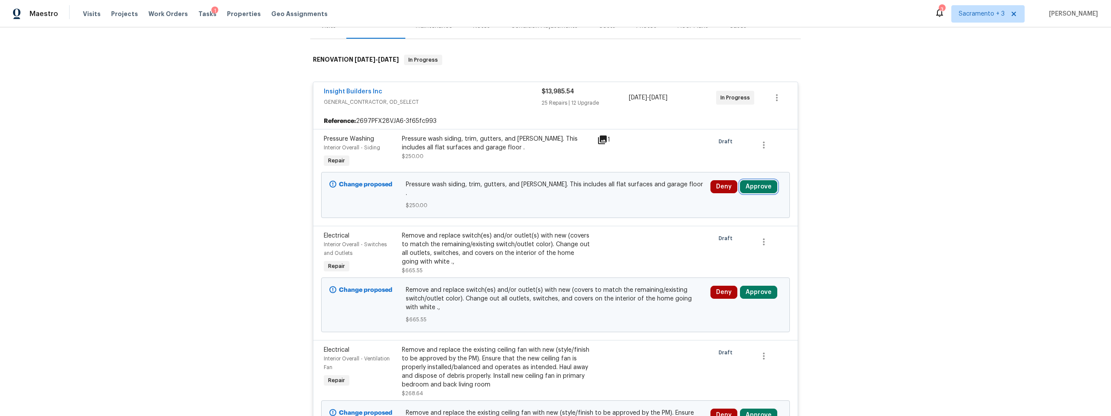
click at [747, 184] on button "Approve" at bounding box center [758, 186] width 37 height 13
click at [637, 195] on span "Approve" at bounding box center [631, 194] width 24 height 7
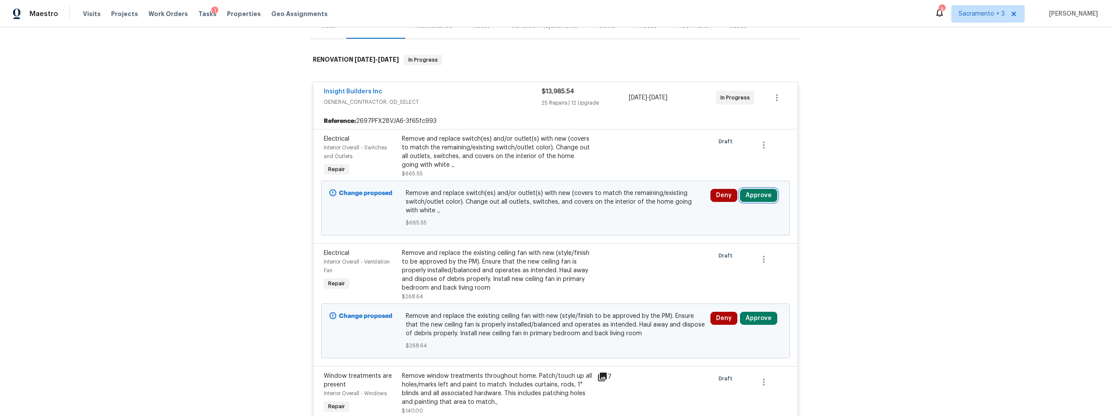
click at [749, 197] on button "Approve" at bounding box center [758, 195] width 37 height 13
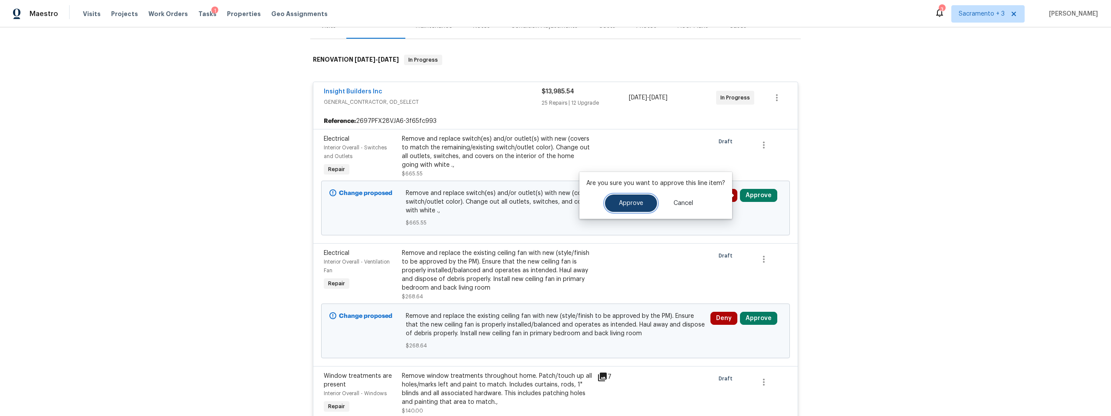
click at [628, 205] on span "Approve" at bounding box center [631, 203] width 24 height 7
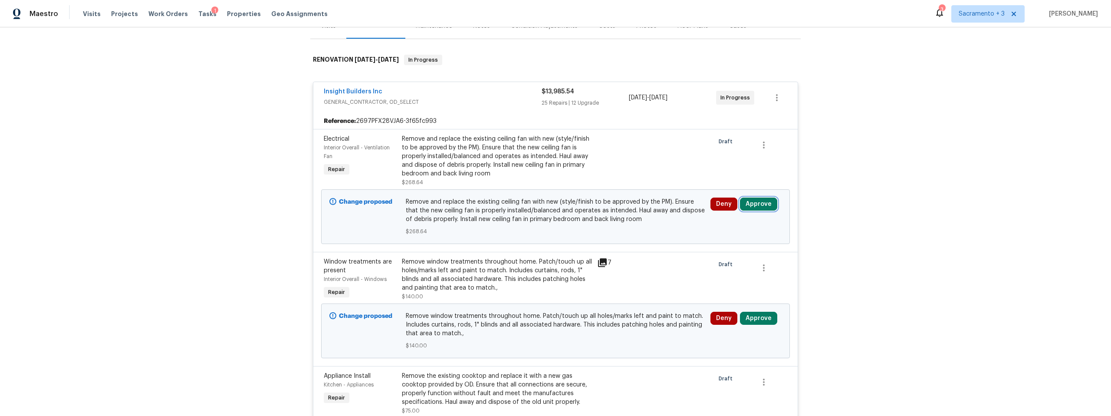
click at [759, 203] on button "Approve" at bounding box center [758, 203] width 37 height 13
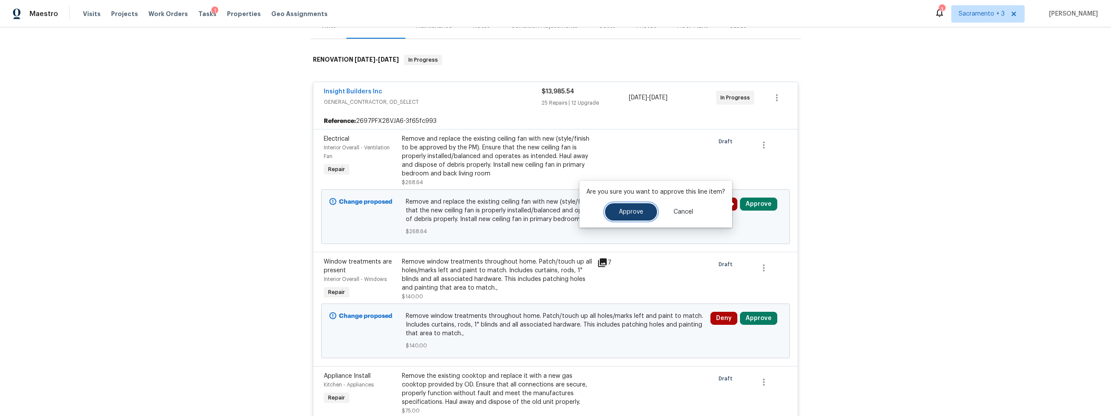
click at [639, 211] on span "Approve" at bounding box center [631, 212] width 24 height 7
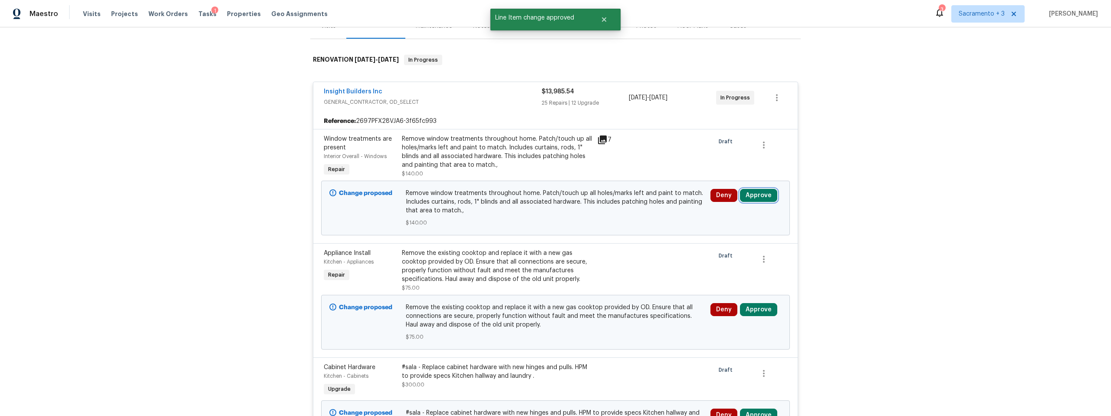
click at [757, 194] on button "Approve" at bounding box center [758, 195] width 37 height 13
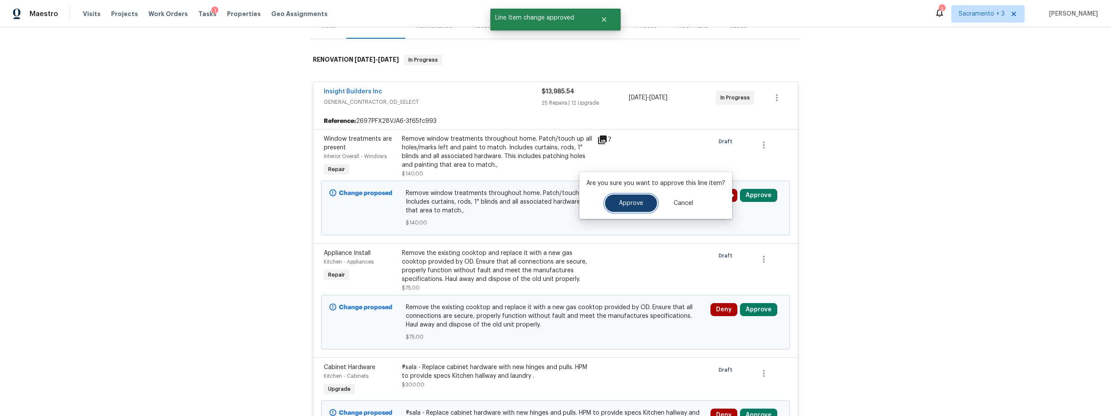
click at [628, 207] on button "Approve" at bounding box center [631, 202] width 52 height 17
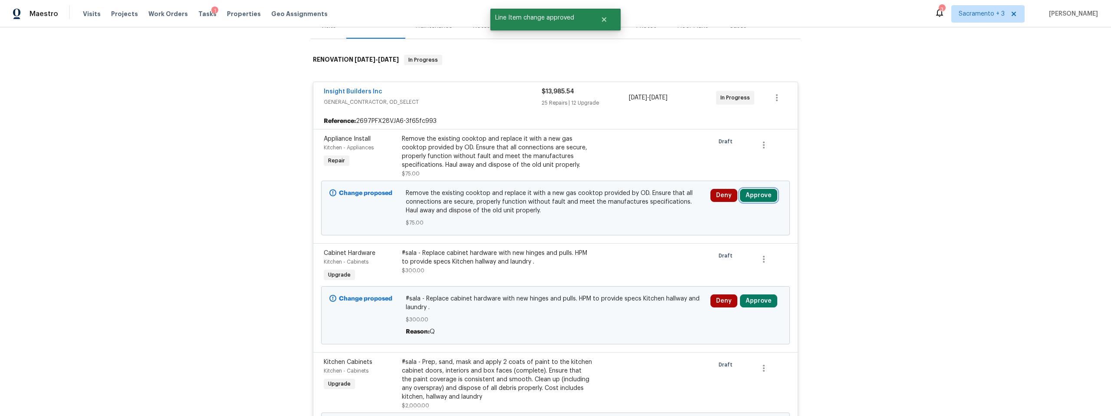
click at [756, 194] on button "Approve" at bounding box center [758, 195] width 37 height 13
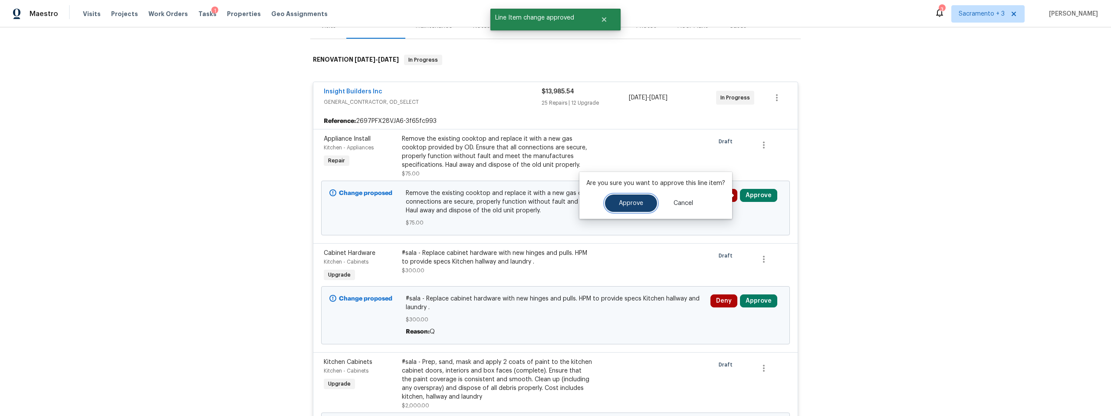
click at [630, 207] on button "Approve" at bounding box center [631, 202] width 52 height 17
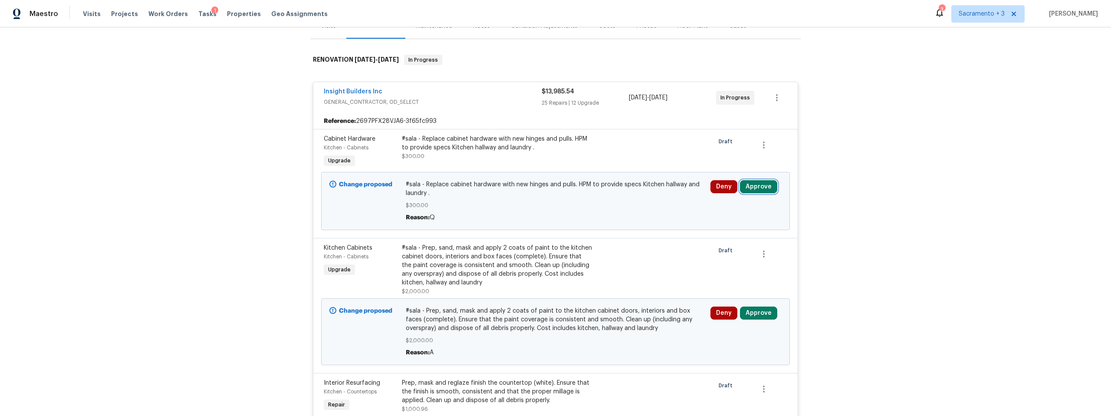
click at [750, 188] on button "Approve" at bounding box center [758, 186] width 37 height 13
click at [637, 193] on span "Approve" at bounding box center [631, 194] width 24 height 7
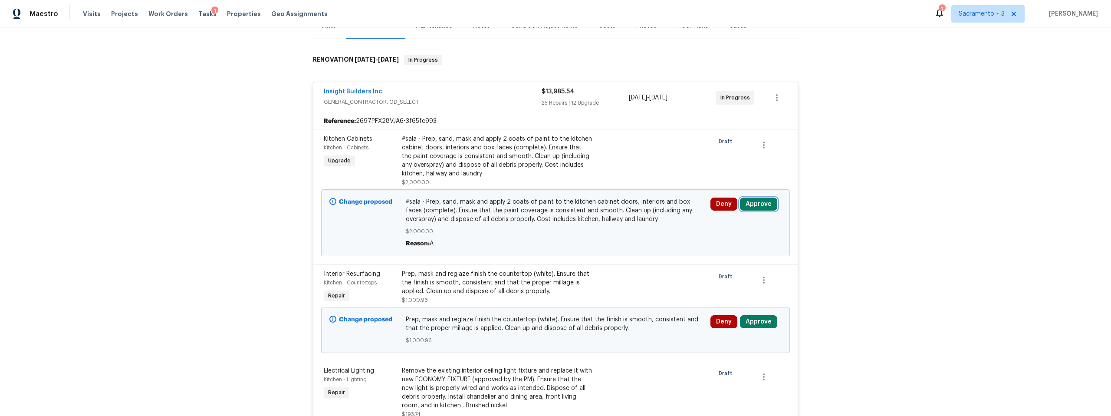
click at [748, 204] on button "Approve" at bounding box center [758, 203] width 37 height 13
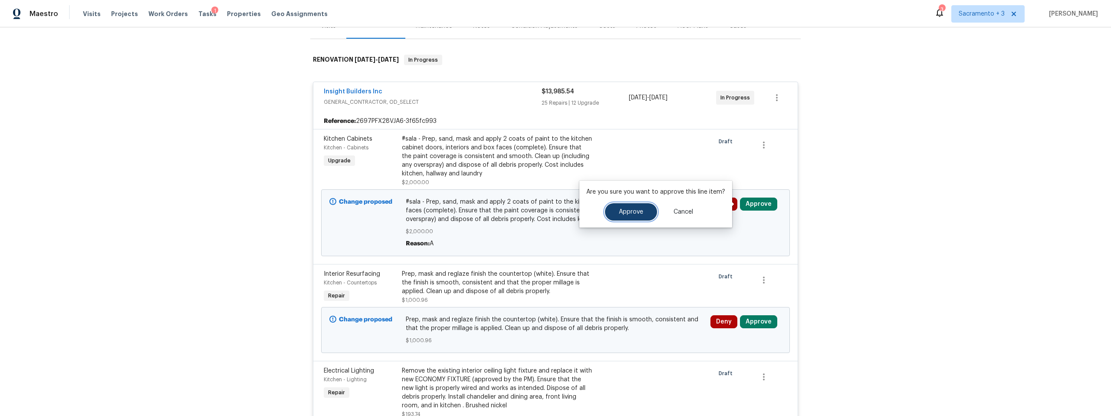
click at [640, 212] on span "Approve" at bounding box center [631, 212] width 24 height 7
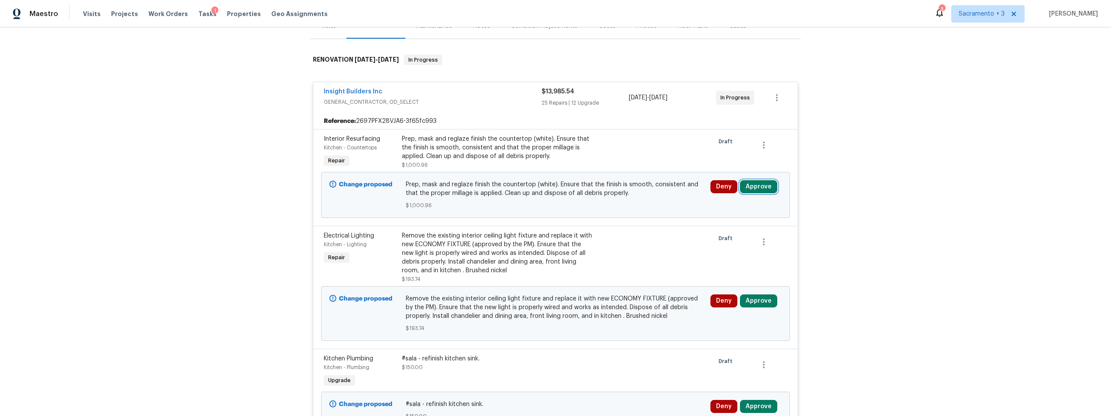
click at [757, 190] on button "Approve" at bounding box center [758, 186] width 37 height 13
click at [634, 197] on span "Approve" at bounding box center [631, 194] width 24 height 7
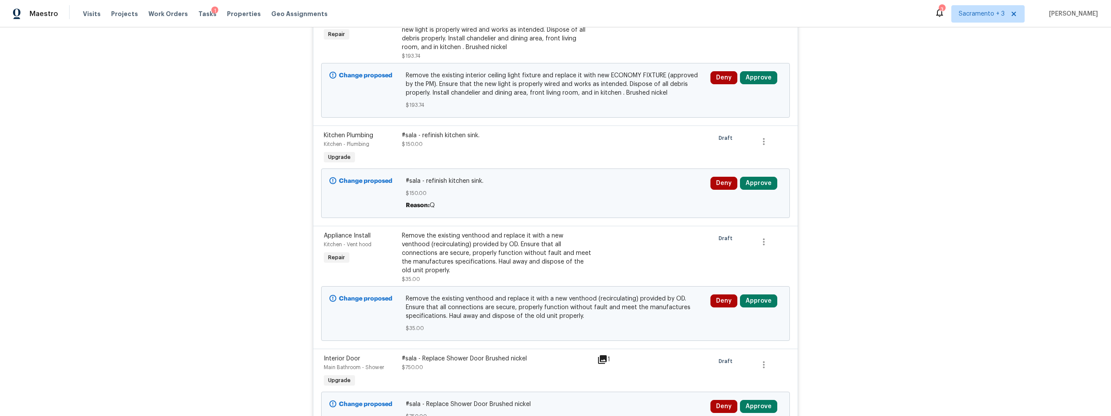
scroll to position [227, 0]
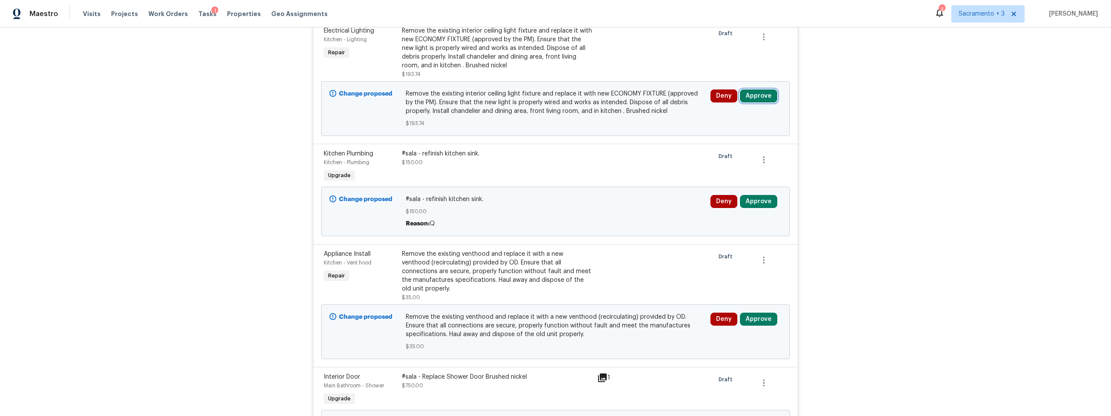
click at [761, 95] on button "Approve" at bounding box center [758, 95] width 37 height 13
click at [724, 137] on span "Approve" at bounding box center [730, 140] width 24 height 7
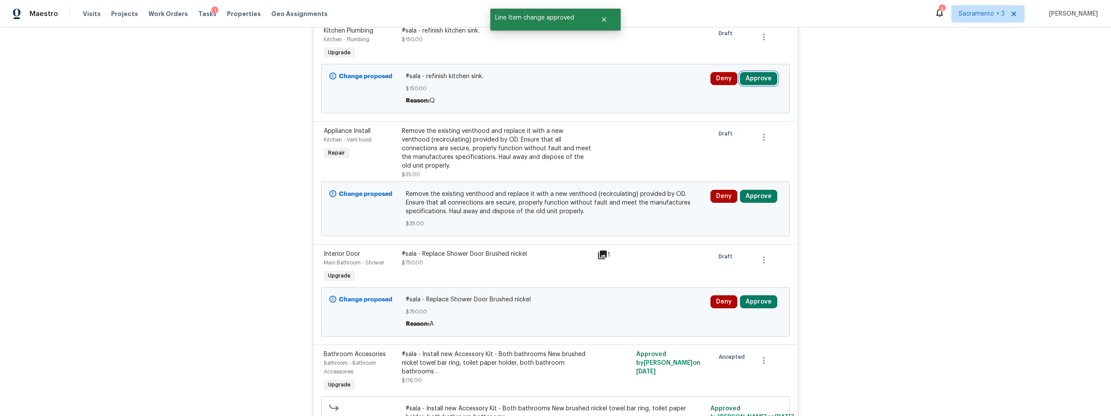
click at [750, 79] on button "Approve" at bounding box center [758, 78] width 37 height 13
click at [721, 125] on span "Approve" at bounding box center [730, 123] width 24 height 7
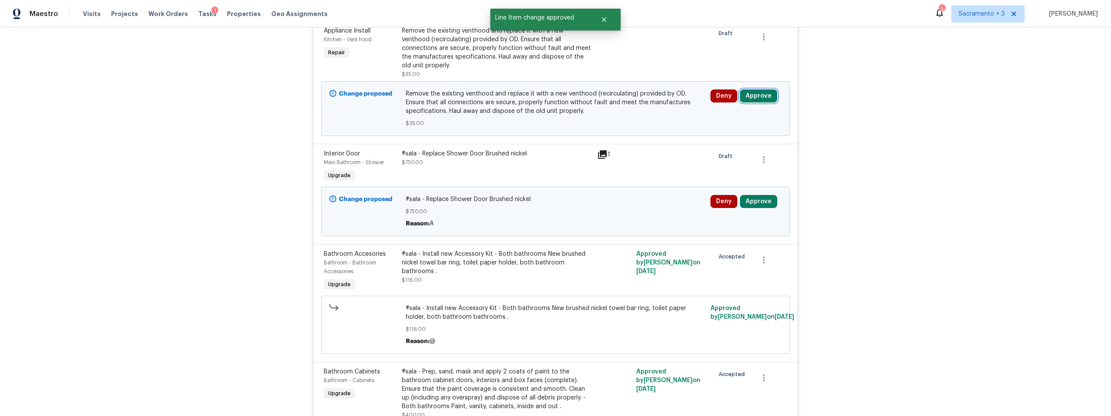
click at [750, 90] on button "Approve" at bounding box center [758, 95] width 37 height 13
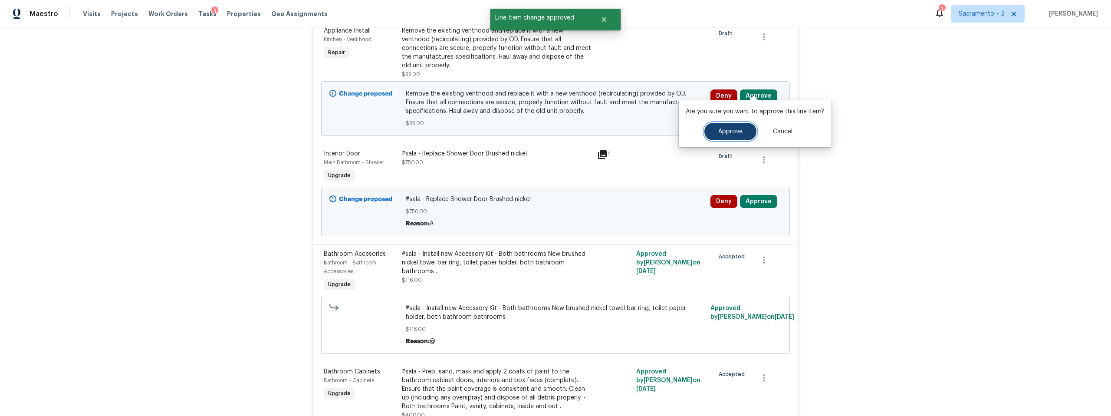
click at [713, 132] on button "Approve" at bounding box center [730, 131] width 52 height 17
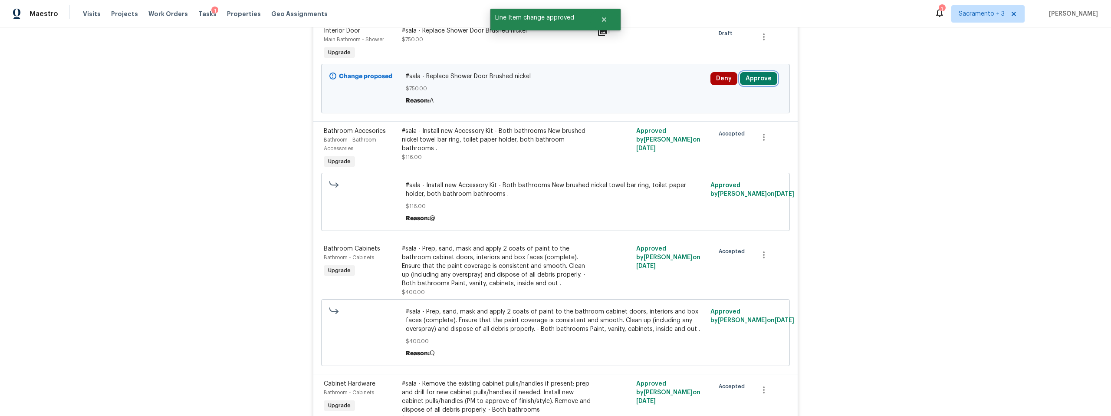
click at [751, 79] on button "Approve" at bounding box center [758, 78] width 37 height 13
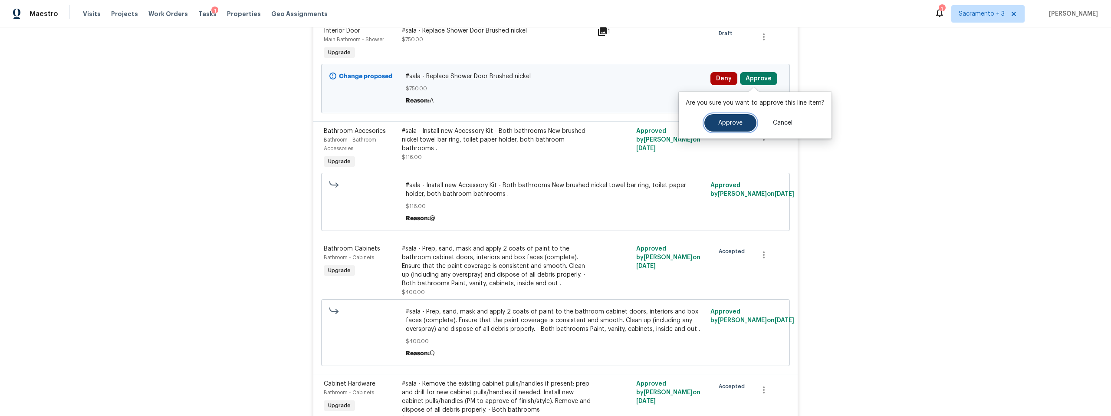
click at [718, 116] on button "Approve" at bounding box center [730, 122] width 52 height 17
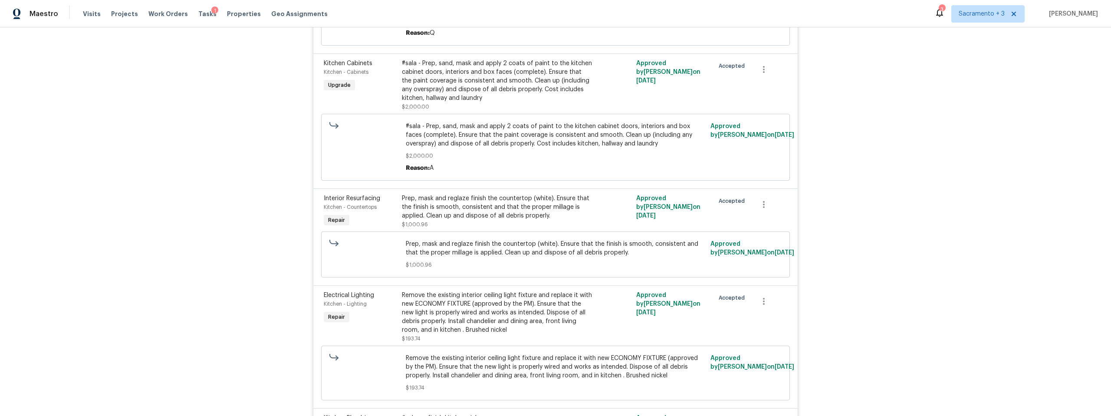
scroll to position [4233, 0]
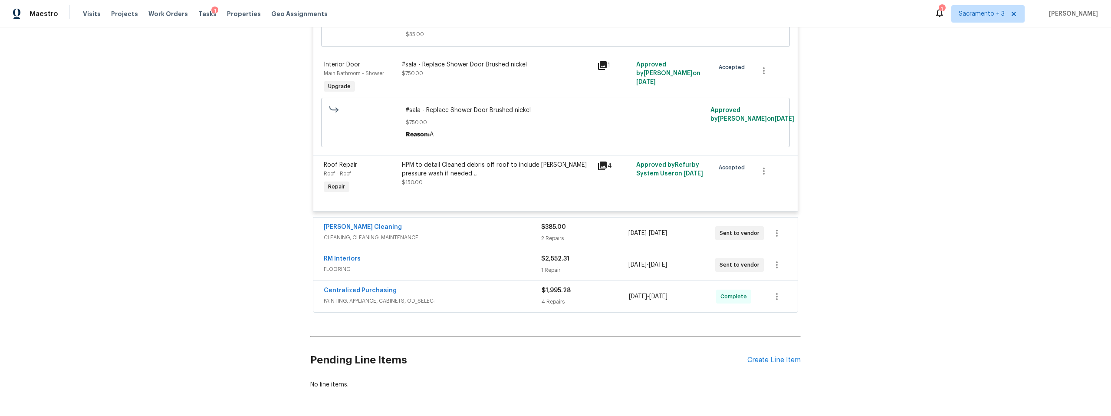
click at [495, 223] on div "Ruiz's Cleaning" at bounding box center [432, 228] width 217 height 10
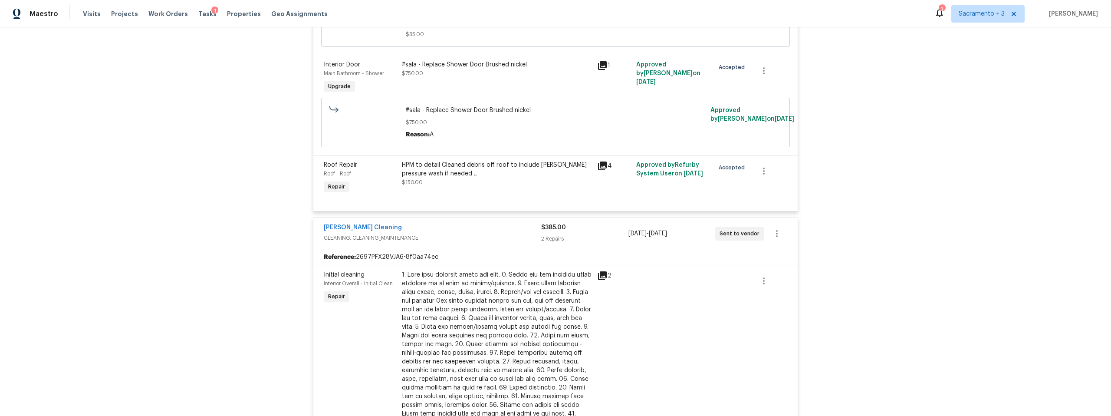
scroll to position [4614, 0]
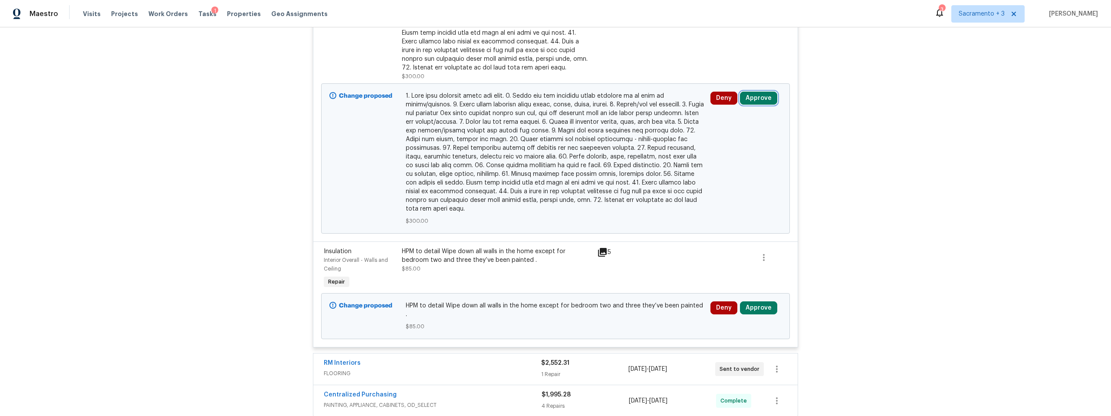
click at [765, 92] on button "Approve" at bounding box center [758, 98] width 37 height 13
click at [721, 104] on span "Approve" at bounding box center [730, 104] width 24 height 7
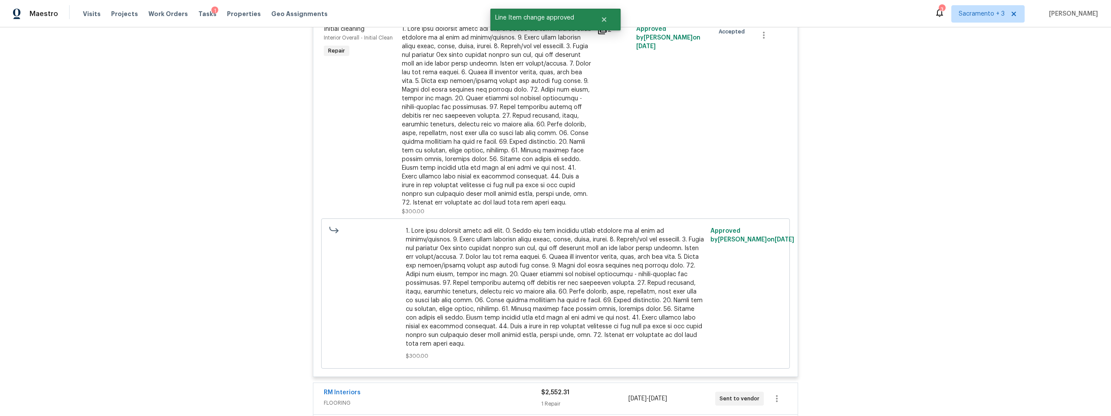
scroll to position [4361, 0]
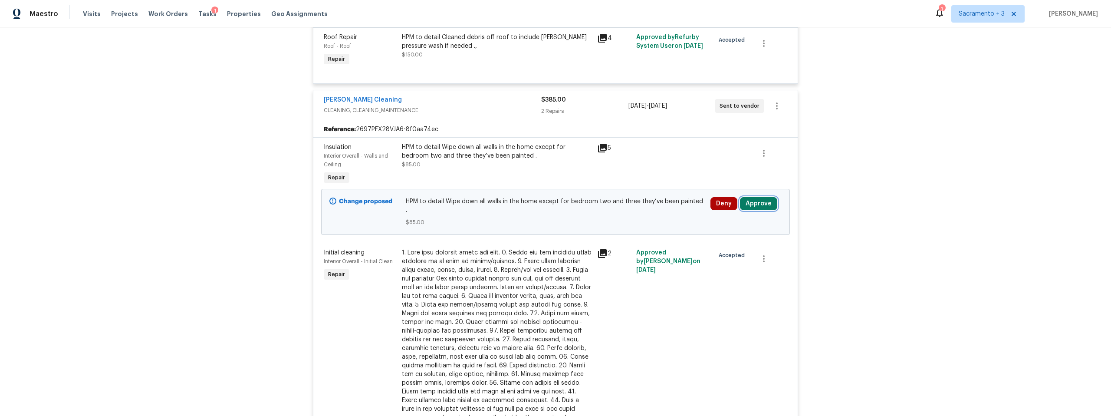
click at [749, 197] on button "Approve" at bounding box center [758, 203] width 37 height 13
click at [624, 177] on button "Approve" at bounding box center [631, 172] width 52 height 17
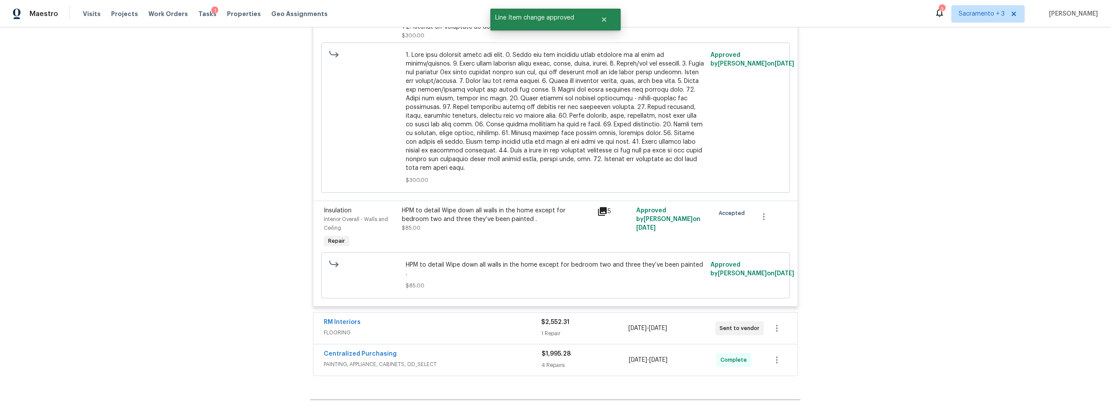
scroll to position [4657, 0]
click at [610, 327] on div "1 Repair" at bounding box center [584, 331] width 87 height 9
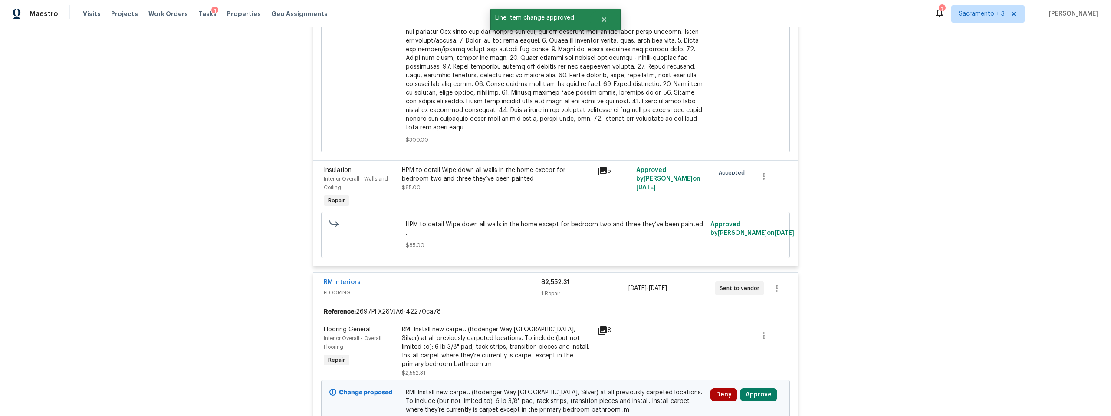
scroll to position [4713, 0]
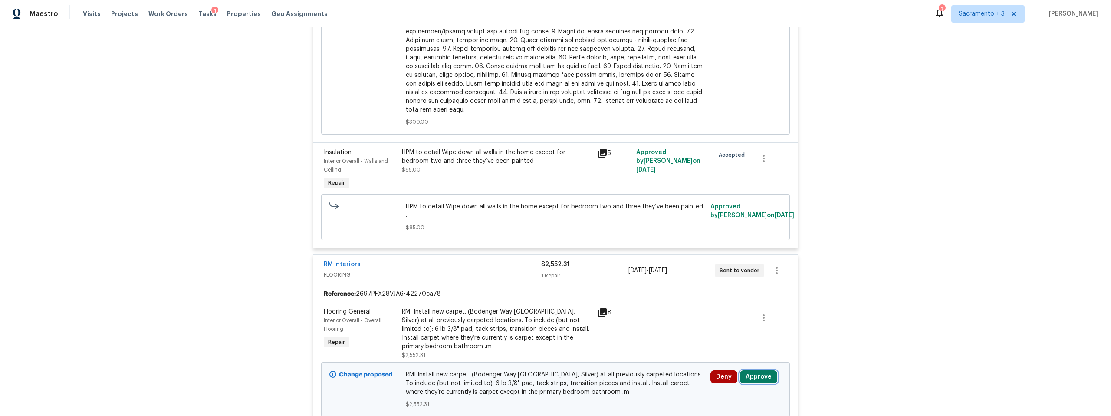
click at [760, 370] on button "Approve" at bounding box center [758, 376] width 37 height 13
click at [721, 306] on button "Approve" at bounding box center [730, 300] width 52 height 17
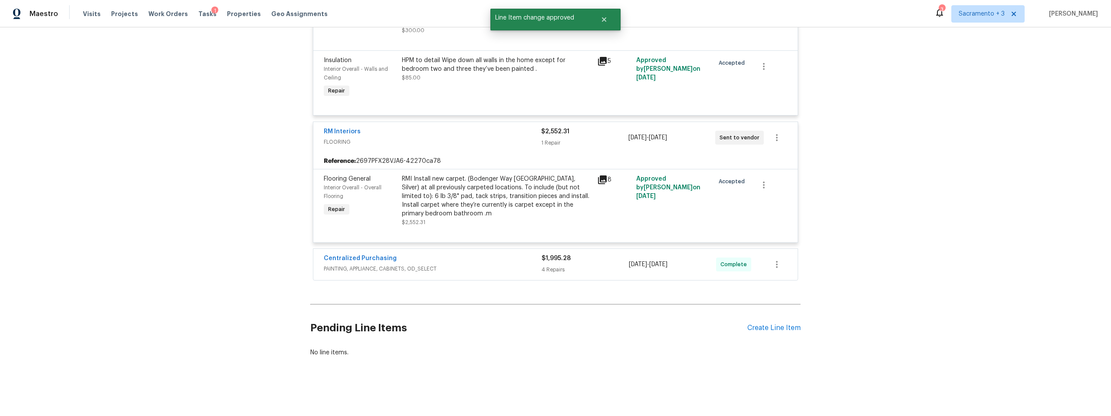
scroll to position [4628, 0]
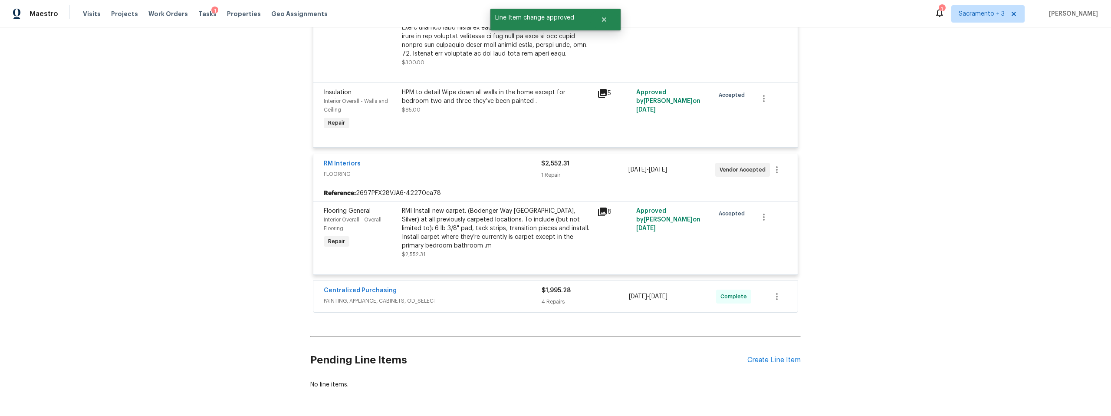
click at [447, 296] on span "PAINTING, APPLIANCE, CABINETS, OD_SELECT" at bounding box center [433, 300] width 218 height 9
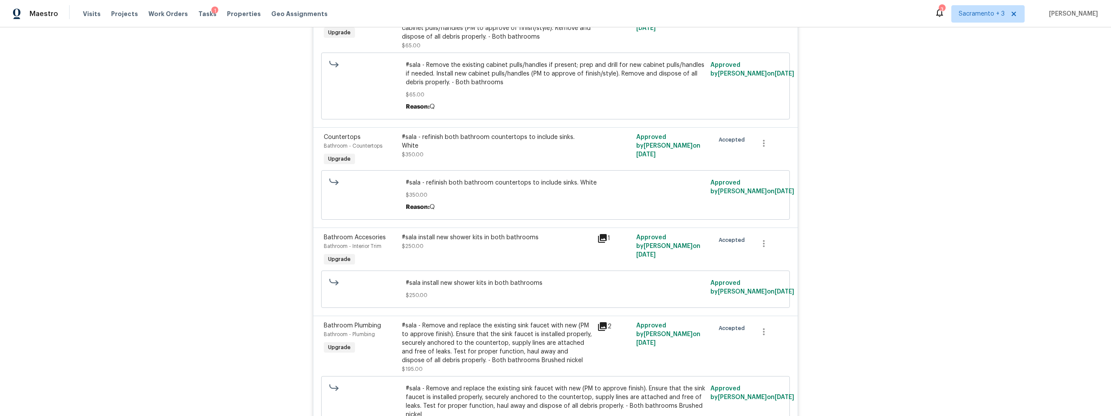
scroll to position [0, 0]
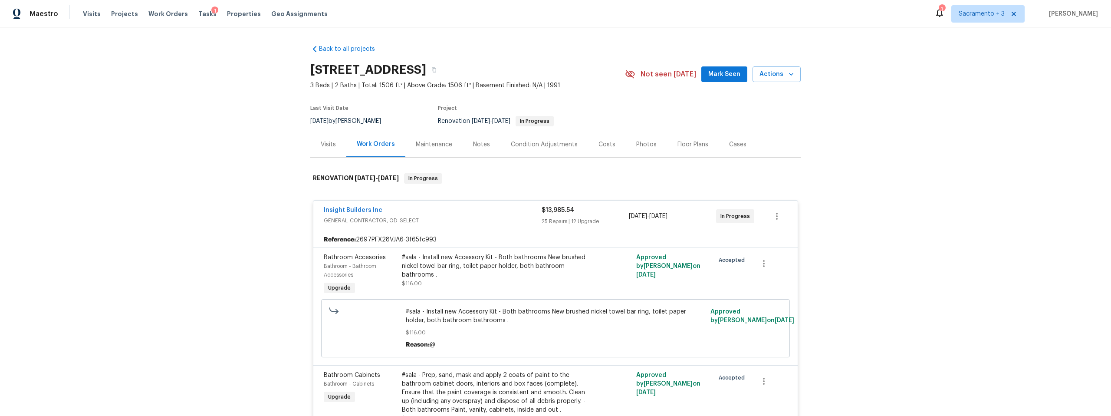
click at [239, 101] on div "Back to all projects 4612 Silvies Way, Elk Grove, CA 95758 3 Beds | 2 Baths | T…" at bounding box center [555, 221] width 1111 height 388
